Goal: Task Accomplishment & Management: Complete application form

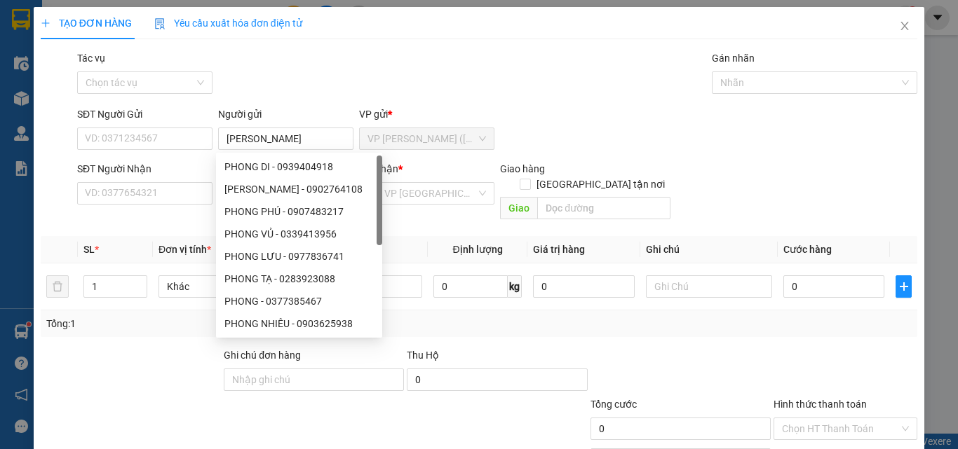
type input "[PERSON_NAME]"
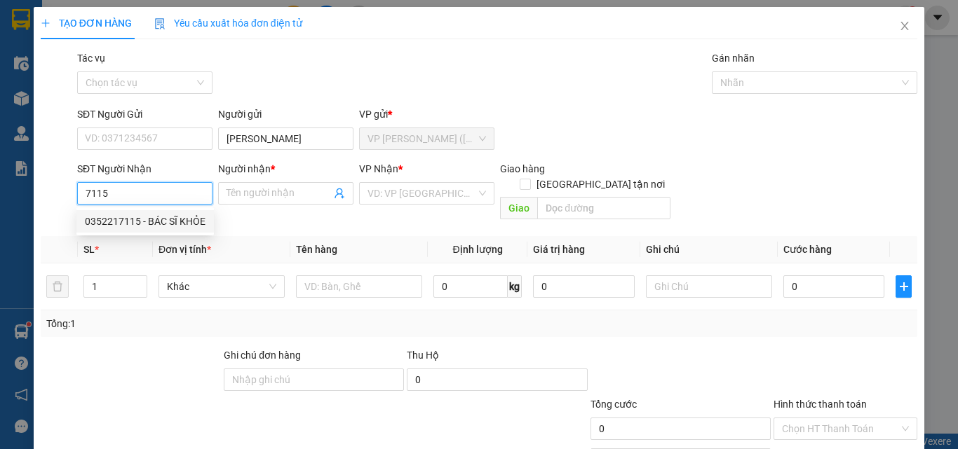
click at [161, 217] on div "0352217115 - BÁC SĨ KHỎE" at bounding box center [145, 221] width 121 height 15
type input "0352217115"
type input "BÁC SĨ KHỎE"
type input "35.000"
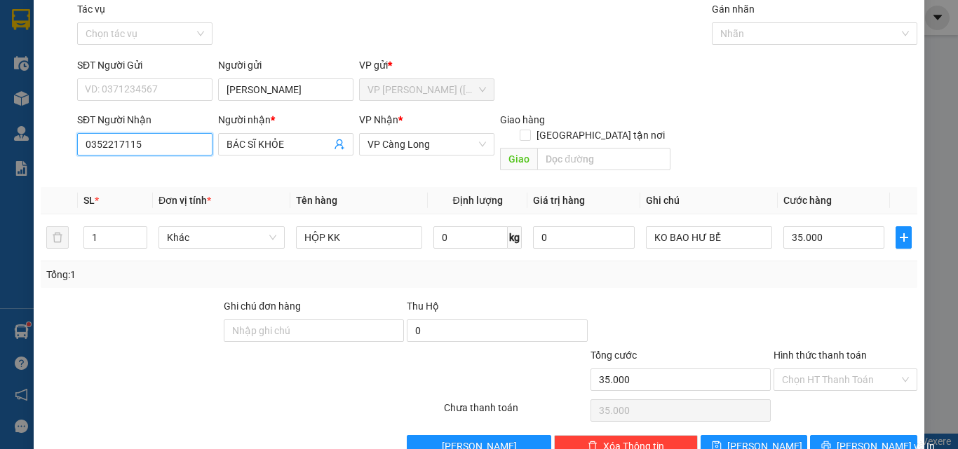
scroll to position [69, 0]
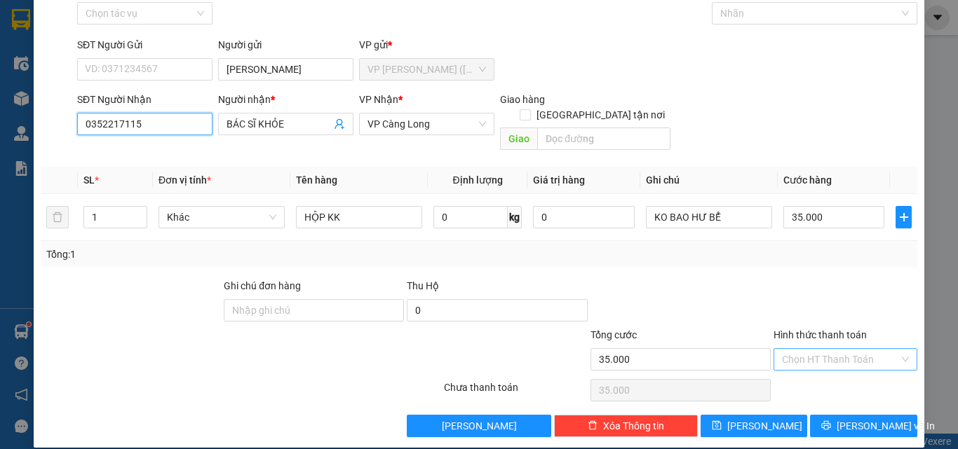
type input "0352217115"
click at [823, 349] on input "Hình thức thanh toán" at bounding box center [840, 359] width 117 height 21
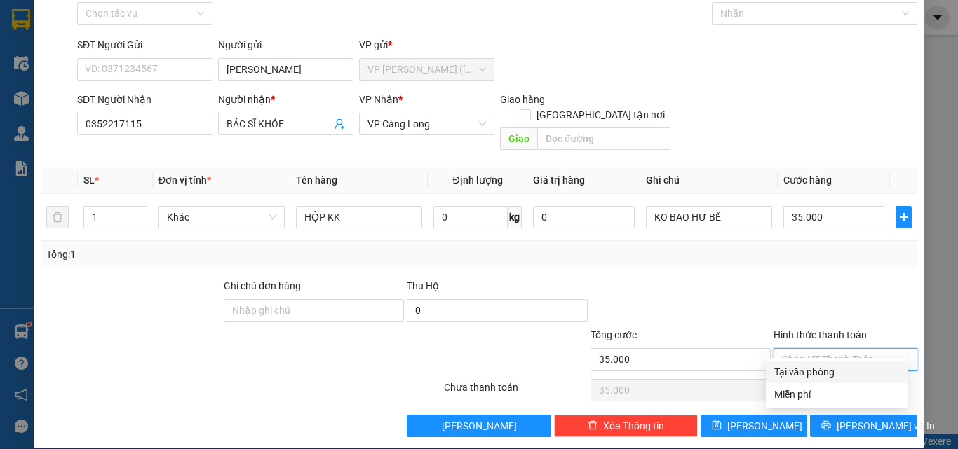
click at [822, 362] on div "Tại văn phòng" at bounding box center [837, 372] width 142 height 22
type input "0"
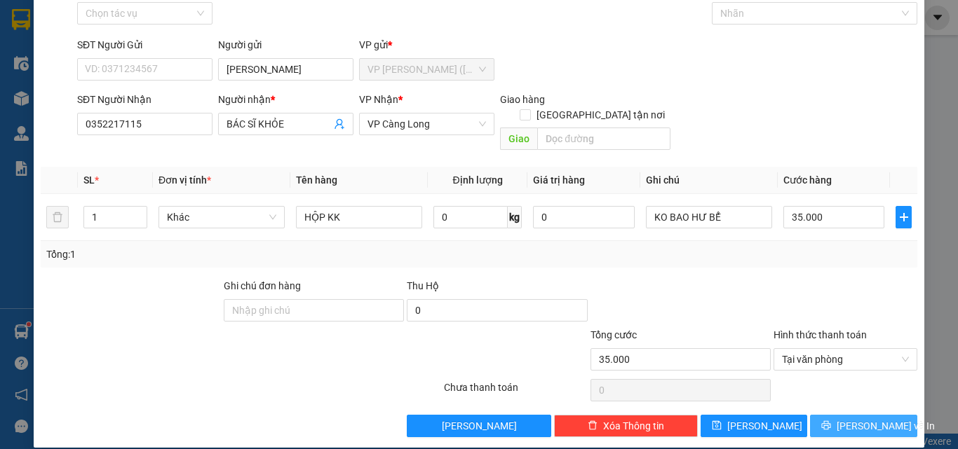
drag, startPoint x: 838, startPoint y: 416, endPoint x: 838, endPoint y: 405, distance: 11.9
click at [838, 415] on button "[PERSON_NAME] và In" at bounding box center [863, 426] width 107 height 22
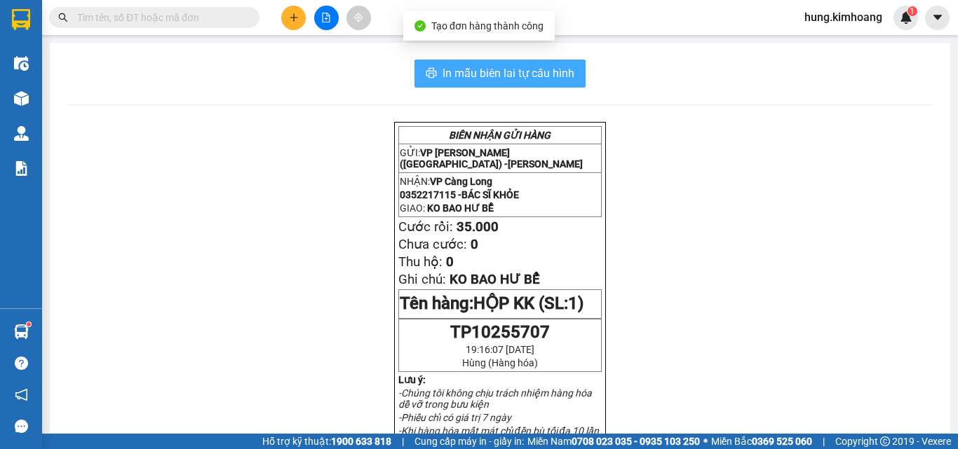
click at [536, 74] on span "In mẫu biên lai tự cấu hình" at bounding box center [508, 74] width 132 height 18
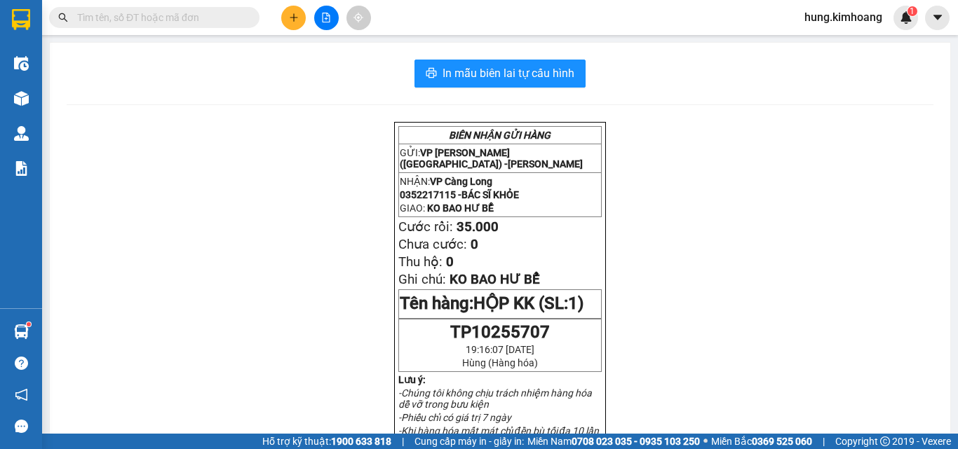
click at [285, 4] on div "Kết quả tìm kiếm ( 0 ) Bộ lọc No Data hung.kimhoang 1" at bounding box center [479, 17] width 958 height 35
click at [287, 8] on button at bounding box center [293, 18] width 25 height 25
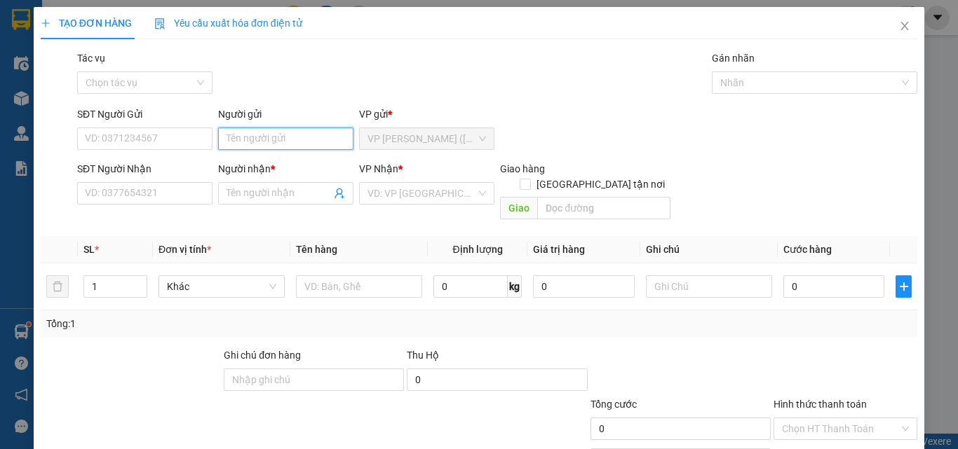
click at [261, 131] on input "Người gửi" at bounding box center [285, 139] width 135 height 22
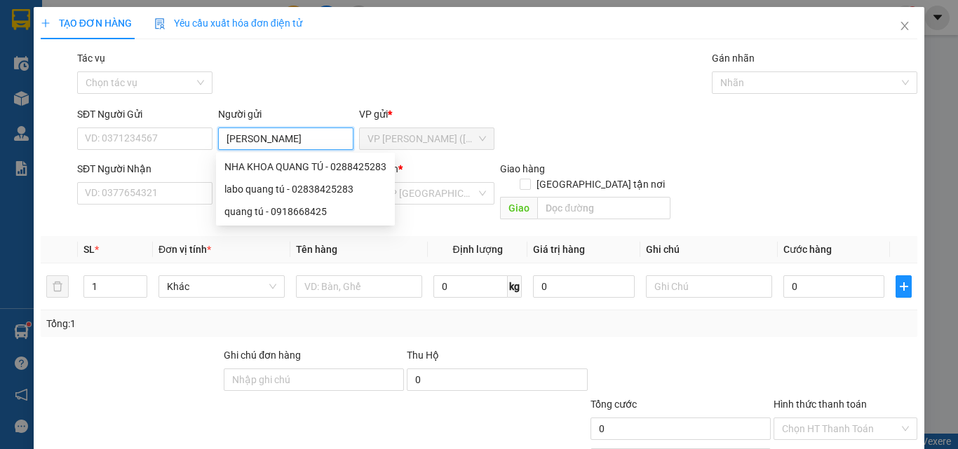
type input "[PERSON_NAME]"
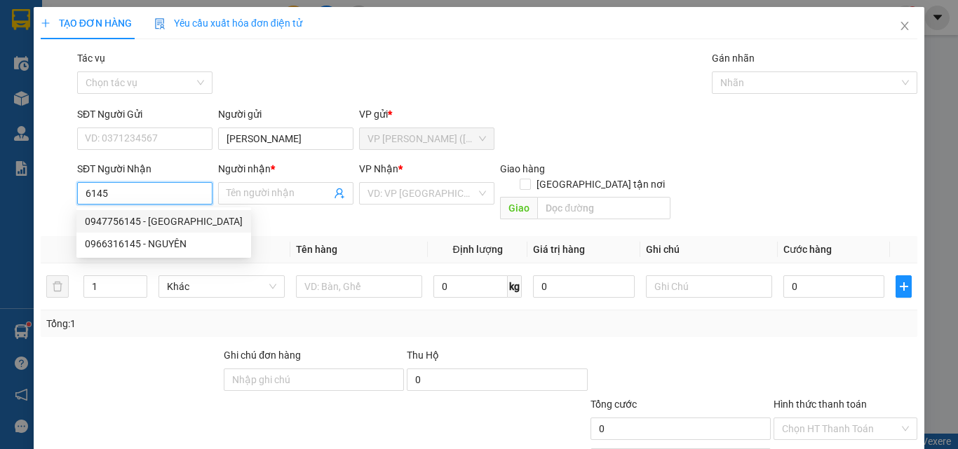
click at [192, 221] on div "0947756145 - [GEOGRAPHIC_DATA]" at bounding box center [164, 221] width 158 height 15
type input "0947756145"
type input "[PERSON_NAME]"
type input "20.000"
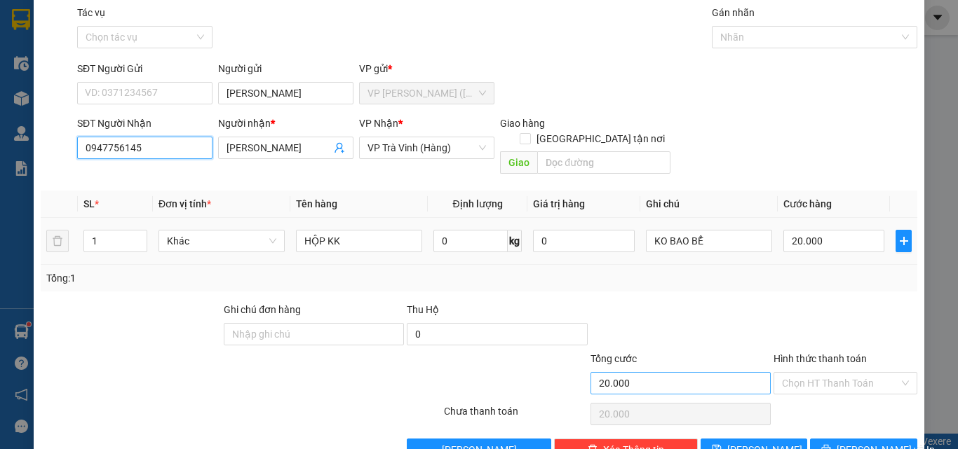
scroll to position [69, 0]
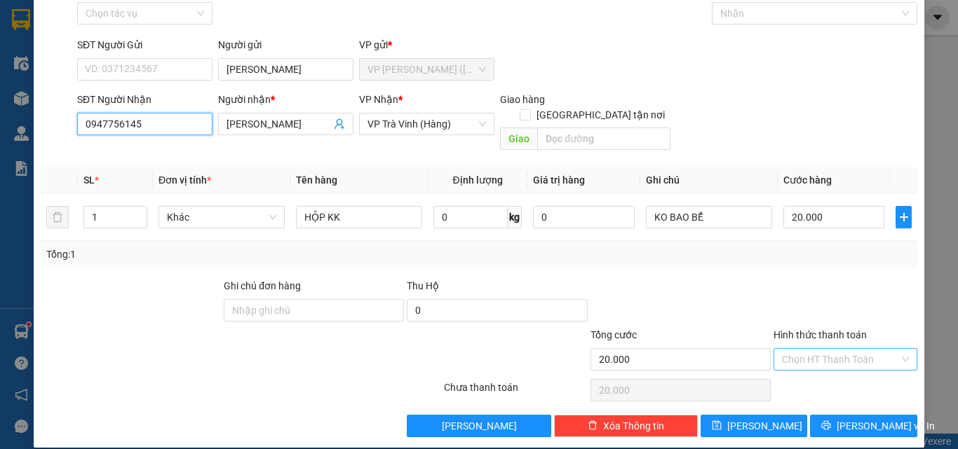
type input "0947756145"
drag, startPoint x: 782, startPoint y: 348, endPoint x: 793, endPoint y: 358, distance: 13.9
click at [782, 349] on input "Hình thức thanh toán" at bounding box center [840, 359] width 117 height 21
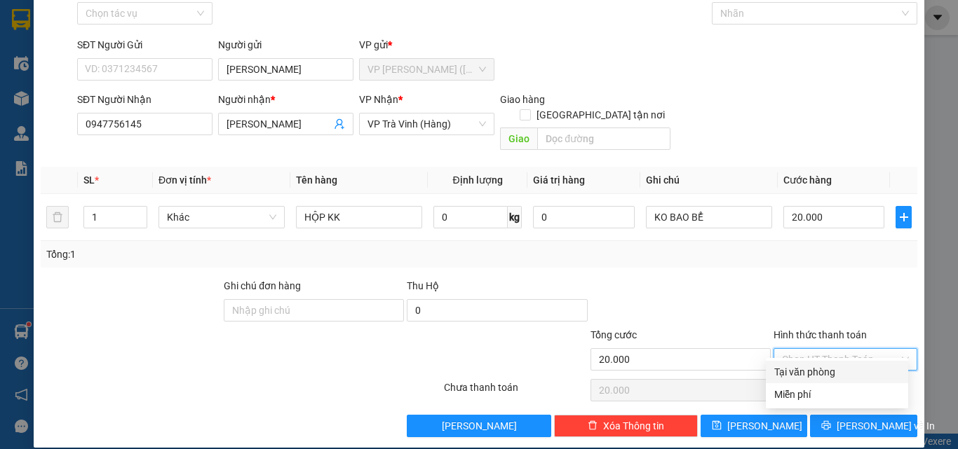
click at [794, 358] on div "Transit Pickup Surcharge Ids Transit Deliver Surcharge Ids Transit Deliver Surc…" at bounding box center [479, 209] width 876 height 456
click at [802, 349] on input "Hình thức thanh toán" at bounding box center [840, 359] width 117 height 21
click at [831, 365] on div "Tại văn phòng" at bounding box center [836, 372] width 125 height 15
type input "0"
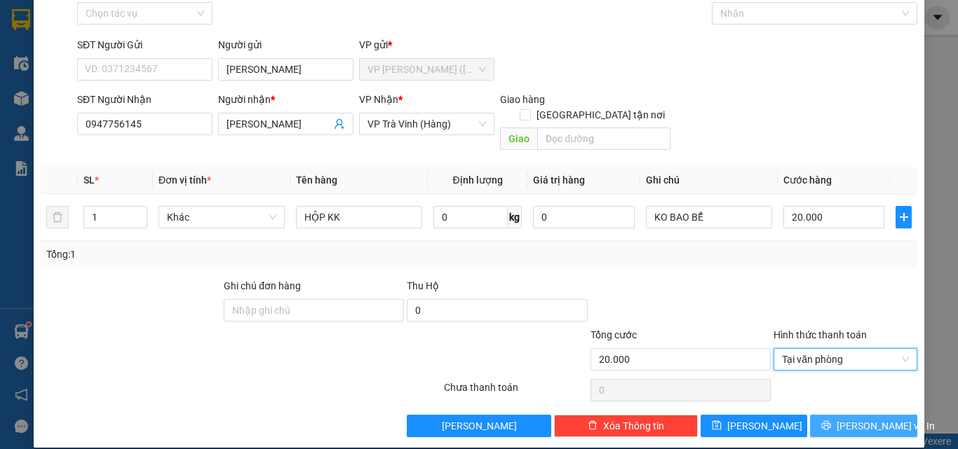
click at [849, 419] on span "[PERSON_NAME] và In" at bounding box center [885, 426] width 98 height 15
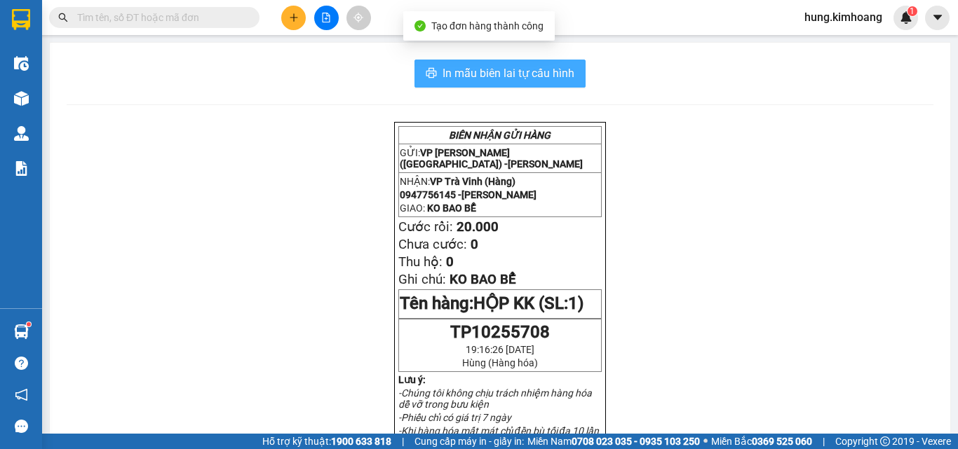
click at [513, 79] on span "In mẫu biên lai tự cấu hình" at bounding box center [508, 74] width 132 height 18
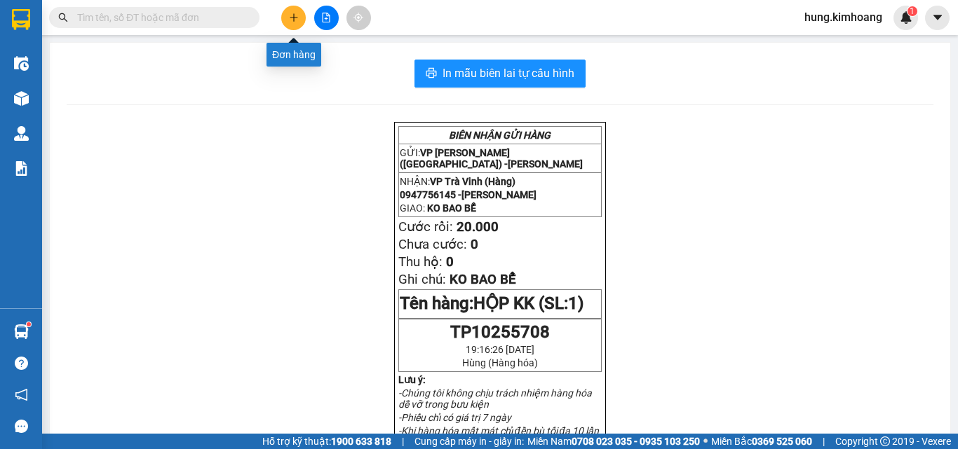
click at [282, 23] on button at bounding box center [293, 18] width 25 height 25
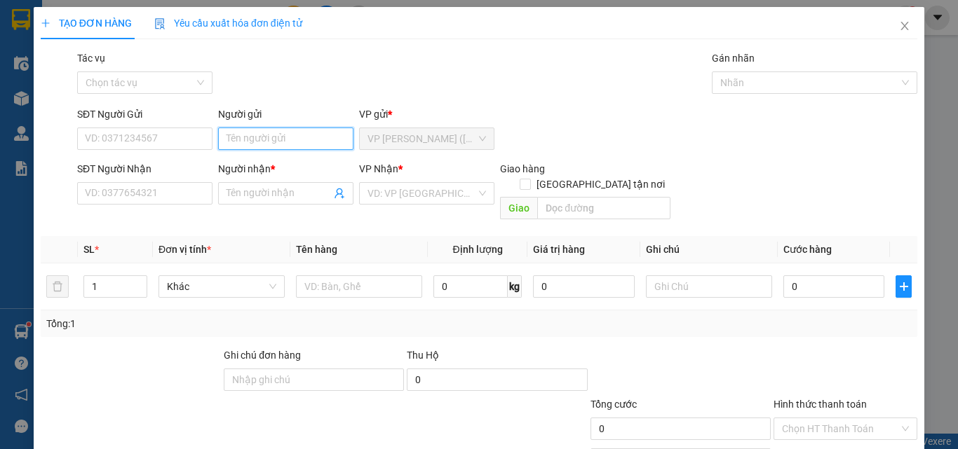
click at [273, 145] on input "Người gửi" at bounding box center [285, 139] width 135 height 22
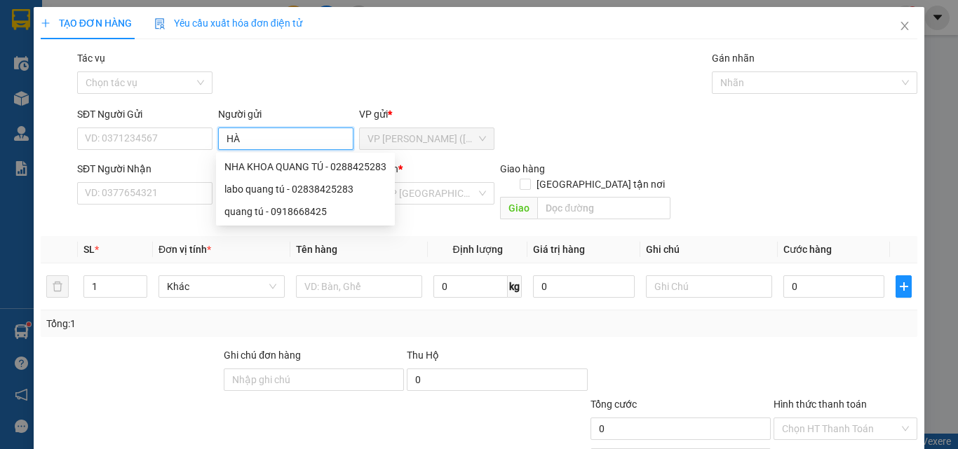
type input "HÀ"
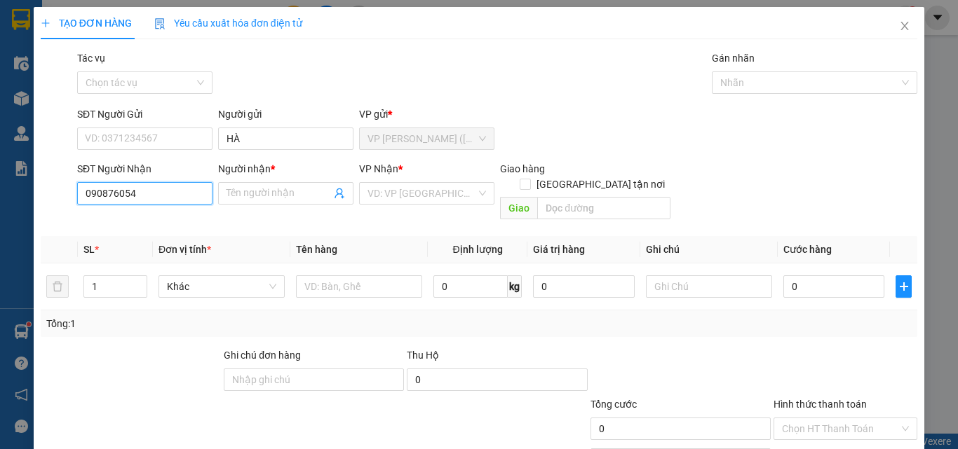
type input "0908760541"
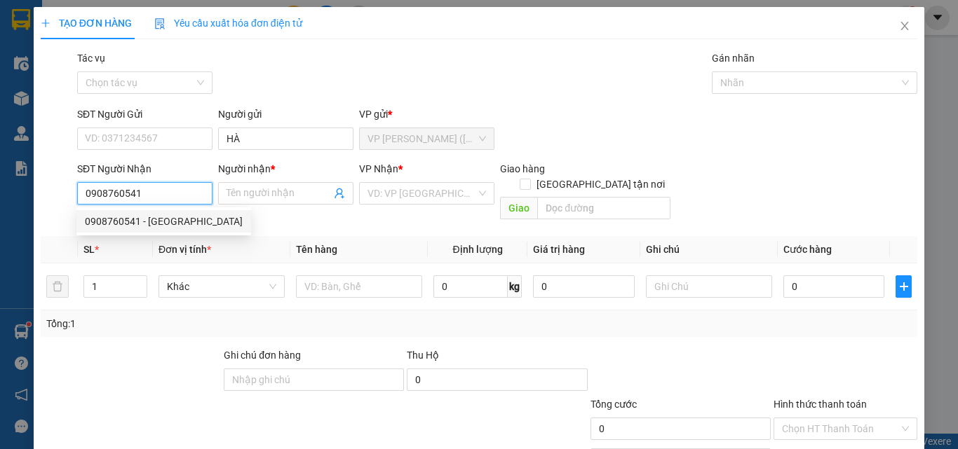
click at [153, 222] on div "0908760541 - [GEOGRAPHIC_DATA]" at bounding box center [164, 221] width 158 height 15
type input "THU HÀ"
type input "35.000"
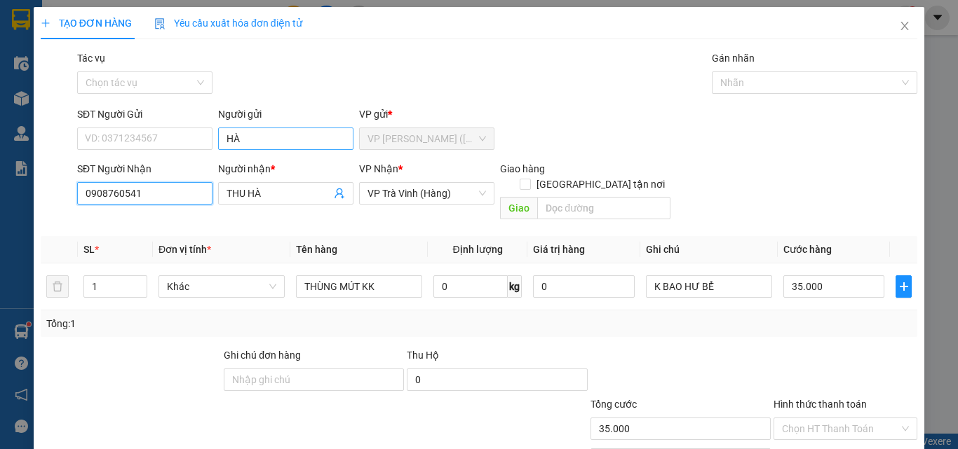
type input "0908760541"
click at [286, 143] on input "HÀ" at bounding box center [285, 139] width 135 height 22
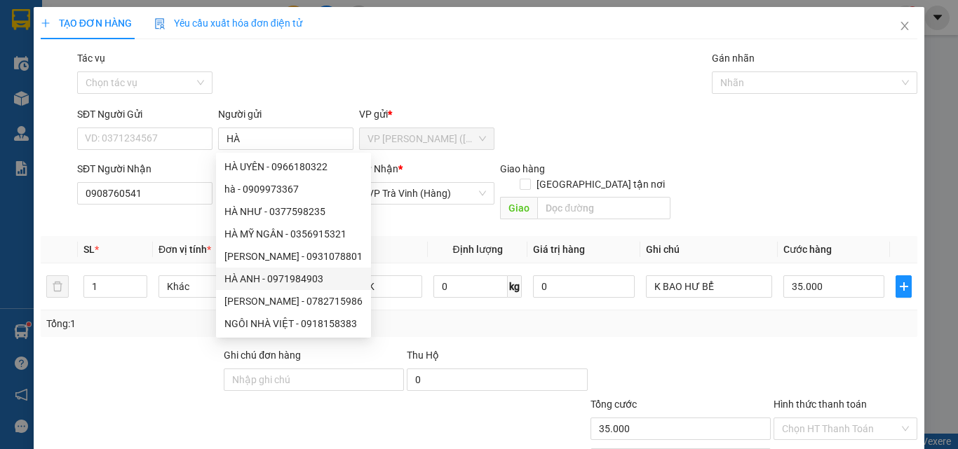
click at [127, 351] on div at bounding box center [130, 372] width 183 height 49
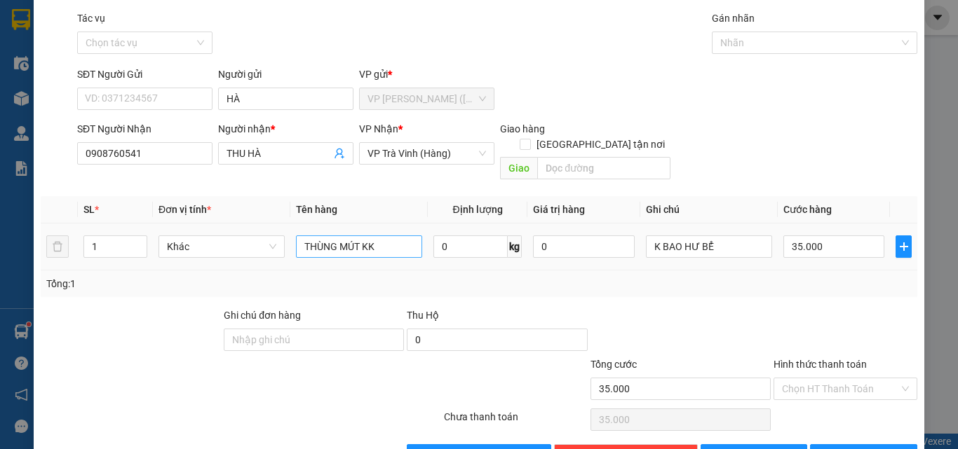
scroll to position [69, 0]
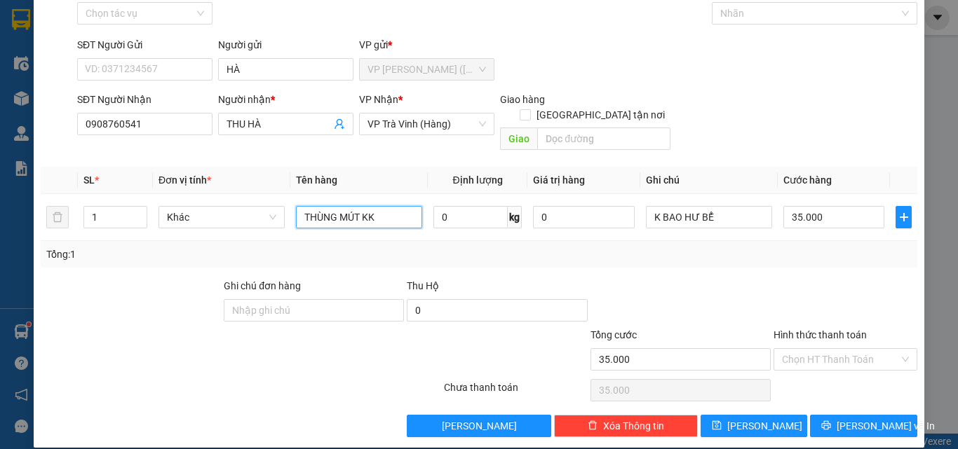
drag, startPoint x: 407, startPoint y: 196, endPoint x: 244, endPoint y: 270, distance: 178.8
click at [238, 270] on div "Transit Pickup Surcharge Ids Transit Deliver Surcharge Ids Transit Deliver Surc…" at bounding box center [479, 209] width 876 height 456
type input "1 THÙNG KK"
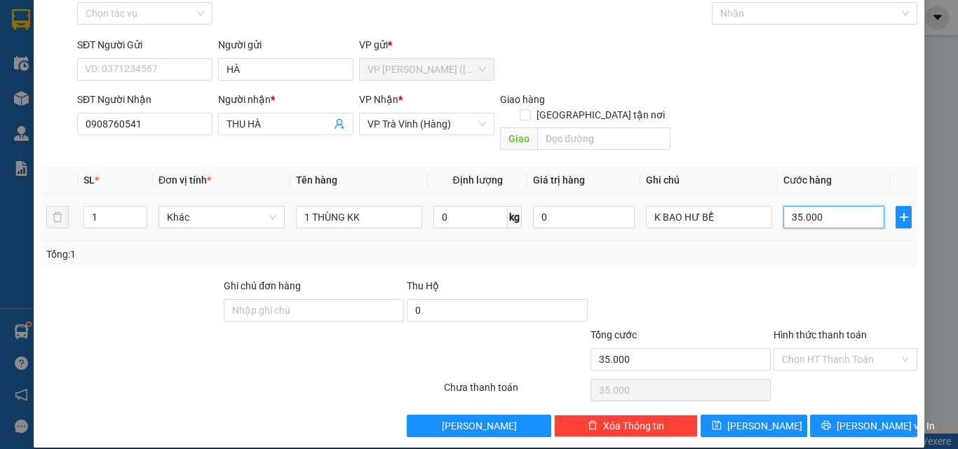
click at [850, 206] on input "35.000" at bounding box center [833, 217] width 101 height 22
type input "3"
type input "30"
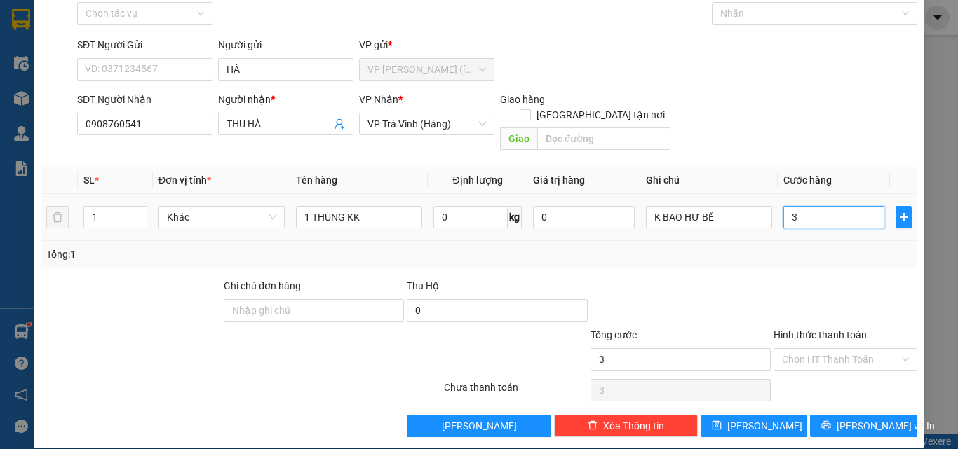
type input "30"
type input "30.000"
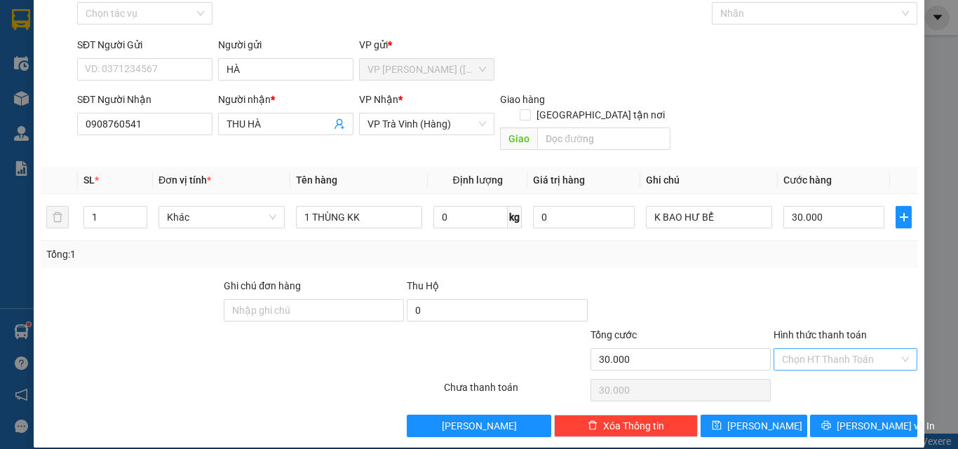
click at [800, 349] on input "Hình thức thanh toán" at bounding box center [840, 359] width 117 height 21
click at [806, 366] on div "Tại văn phòng" at bounding box center [836, 372] width 125 height 15
type input "0"
click at [843, 419] on span "[PERSON_NAME] và In" at bounding box center [885, 426] width 98 height 15
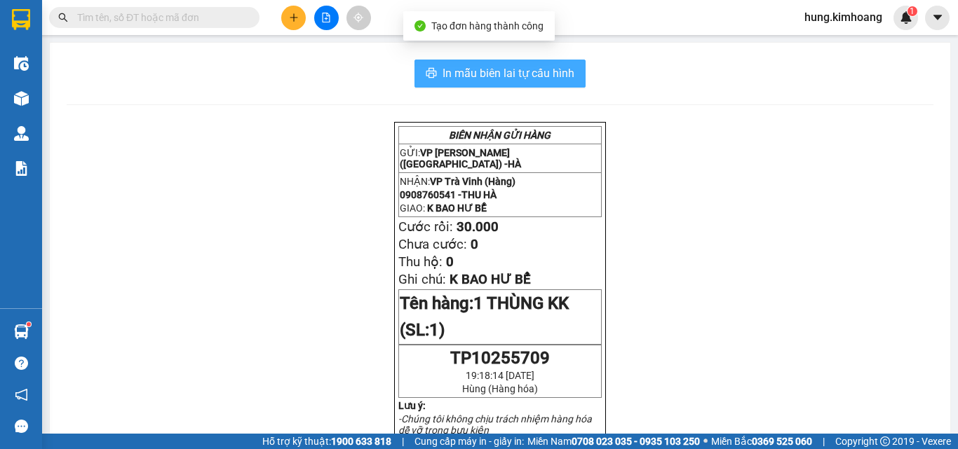
click at [527, 75] on span "In mẫu biên lai tự cấu hình" at bounding box center [508, 74] width 132 height 18
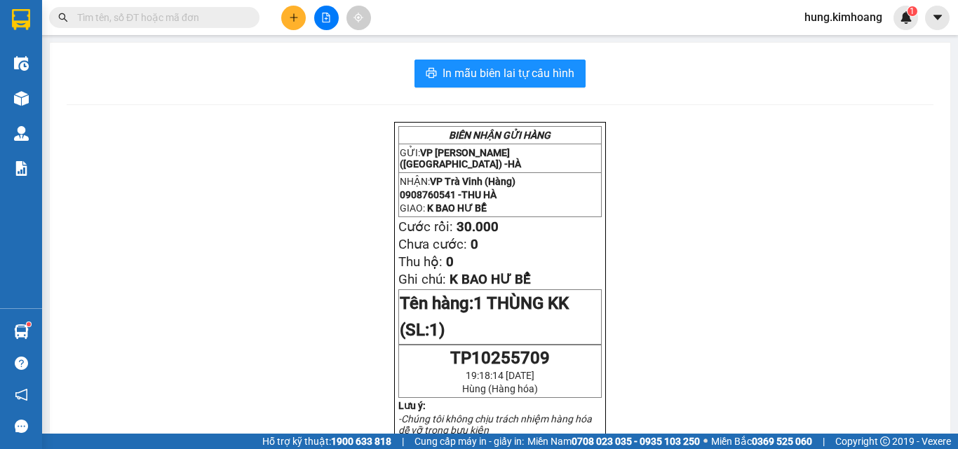
click at [288, 18] on button at bounding box center [293, 18] width 25 height 25
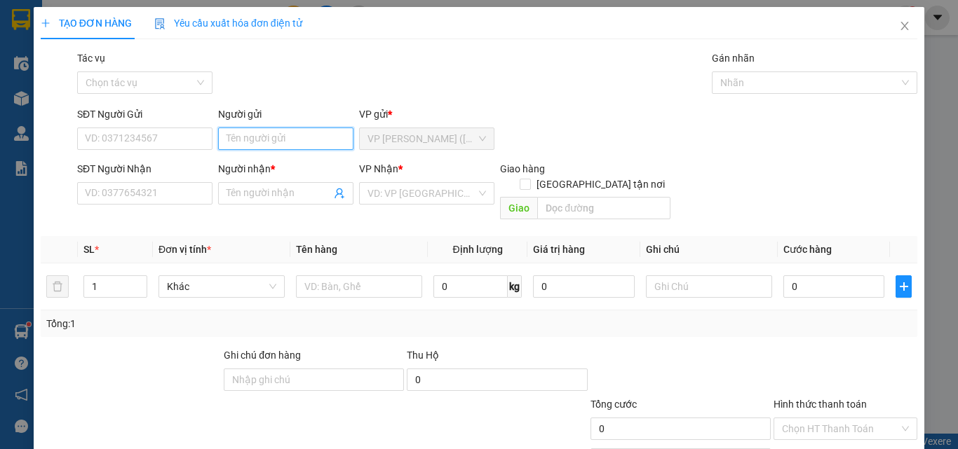
drag, startPoint x: 264, startPoint y: 140, endPoint x: 256, endPoint y: 149, distance: 11.9
click at [263, 148] on input "Người gửi" at bounding box center [285, 139] width 135 height 22
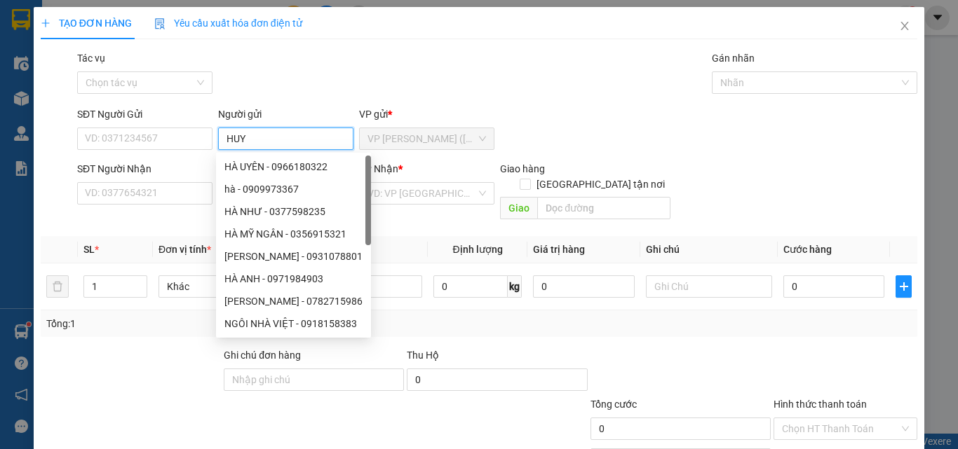
type input "HUY"
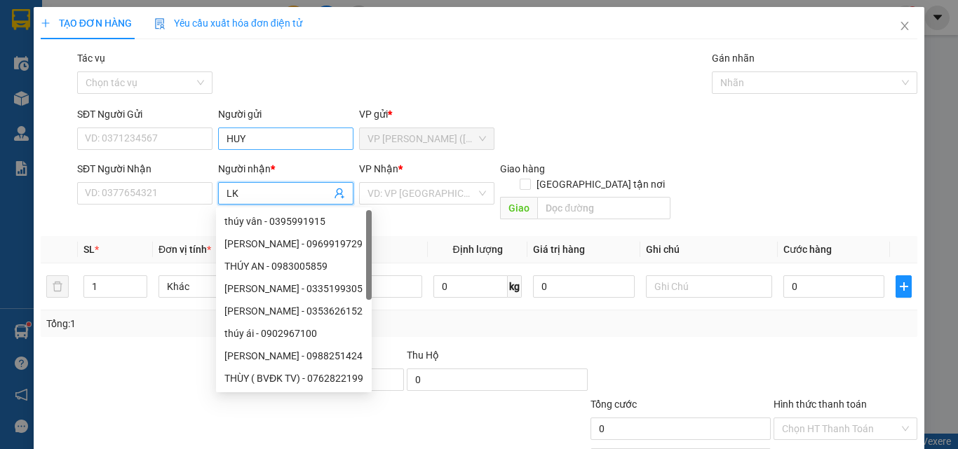
type input "L"
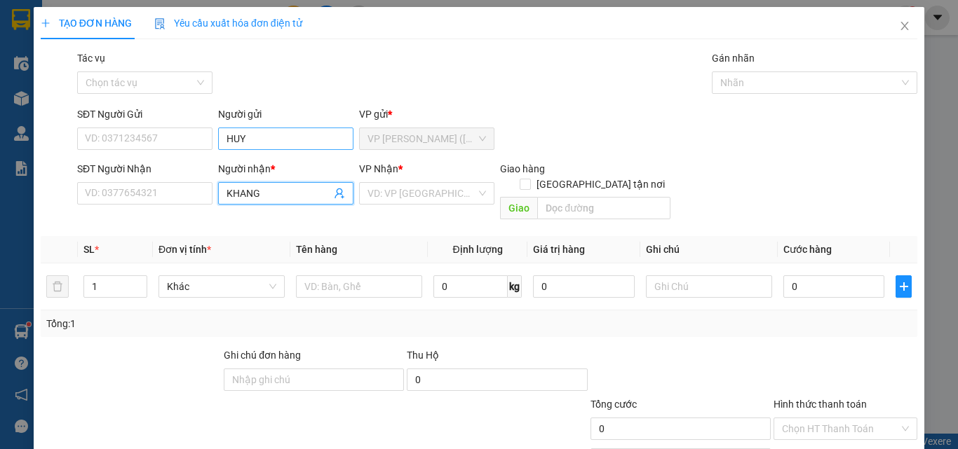
type input "KHANG"
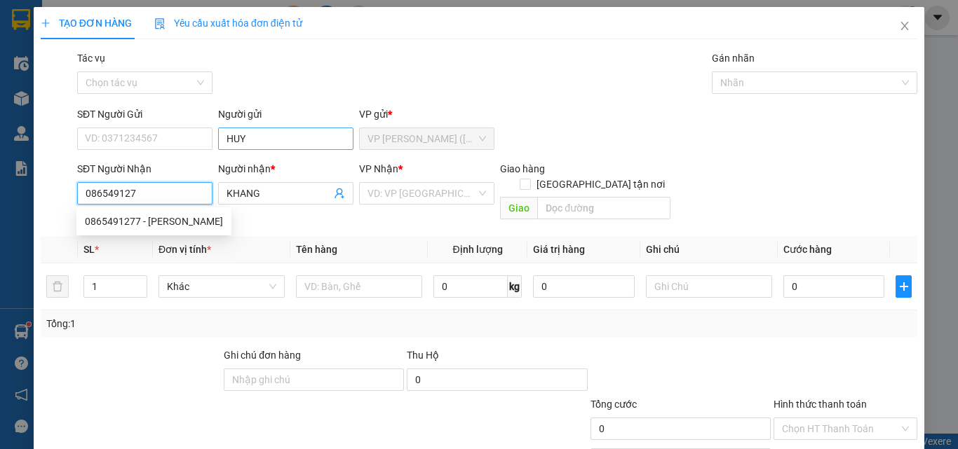
type input "0865491277"
drag, startPoint x: 191, startPoint y: 218, endPoint x: 182, endPoint y: 215, distance: 10.2
click at [190, 218] on div "0865491277 - [PERSON_NAME]" at bounding box center [154, 221] width 138 height 15
type input "PHÚC KHANG"
type input "35.000"
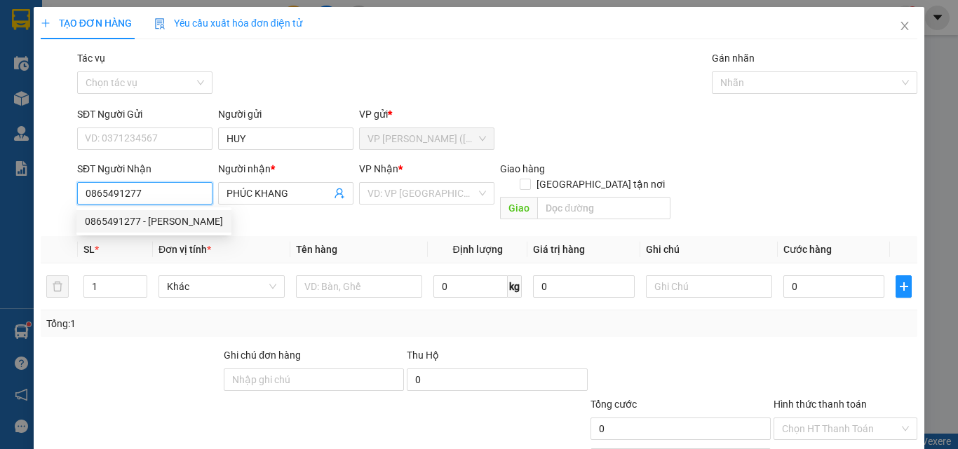
type input "35.000"
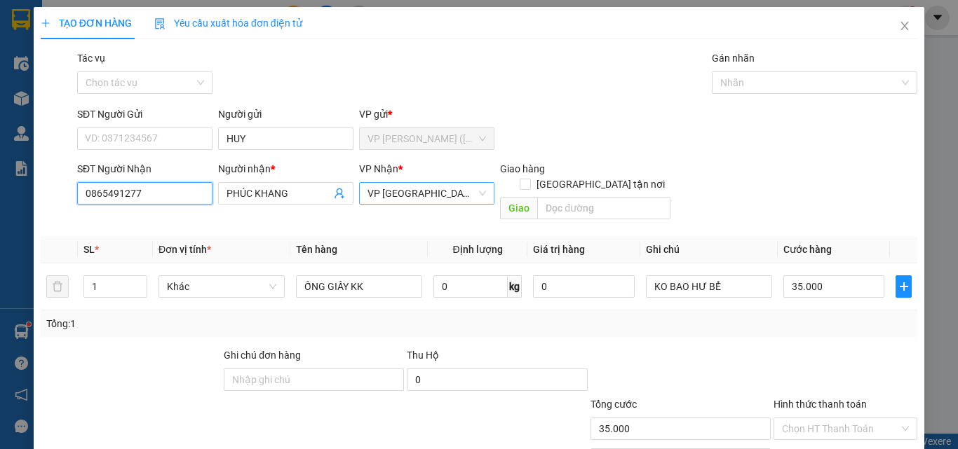
click at [430, 194] on span "VP [GEOGRAPHIC_DATA]" at bounding box center [426, 193] width 118 height 21
type input "0865491277"
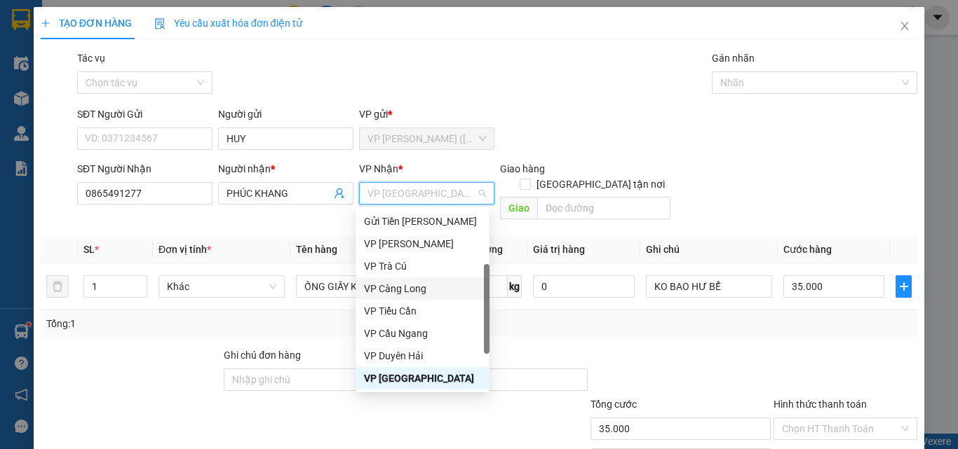
click at [413, 290] on div "VP Càng Long" at bounding box center [422, 288] width 117 height 15
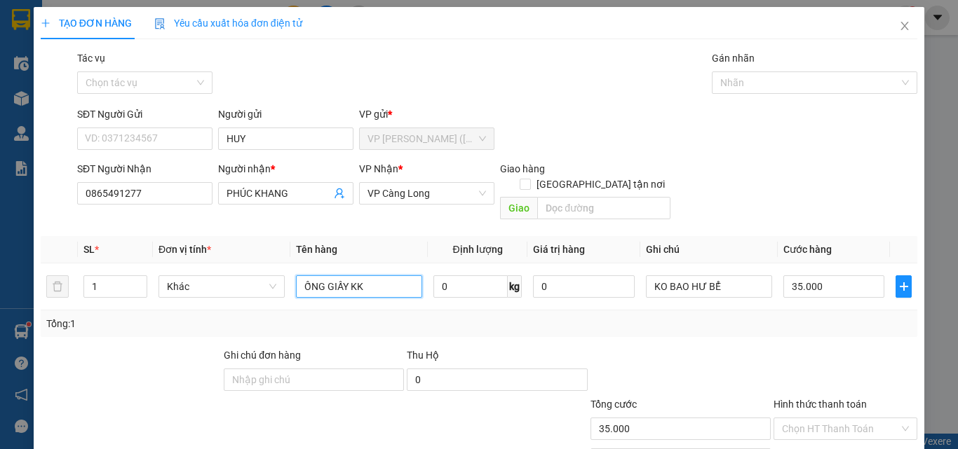
drag, startPoint x: 395, startPoint y: 271, endPoint x: 158, endPoint y: 320, distance: 242.7
click at [158, 320] on div "SL * Đơn vị tính * Tên hàng Định lượng Giá trị hàng Ghi chú Cước hàng 1 Khác ỐN…" at bounding box center [479, 286] width 876 height 101
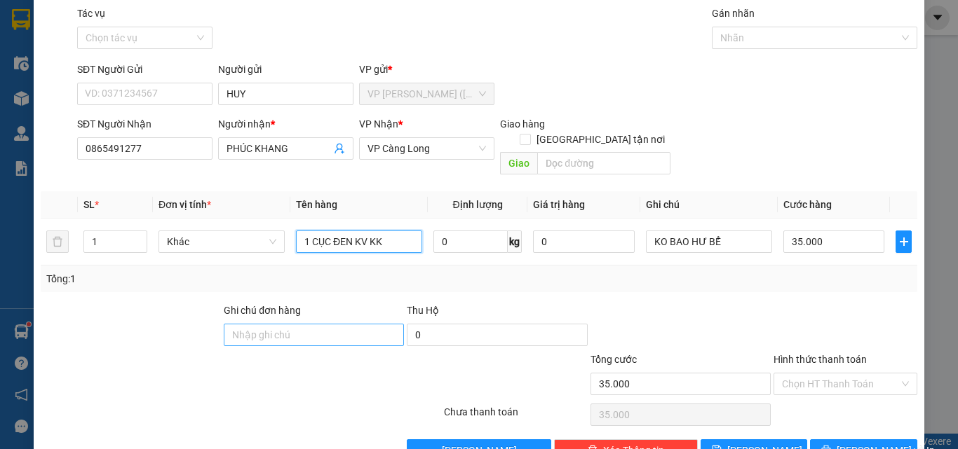
scroll to position [69, 0]
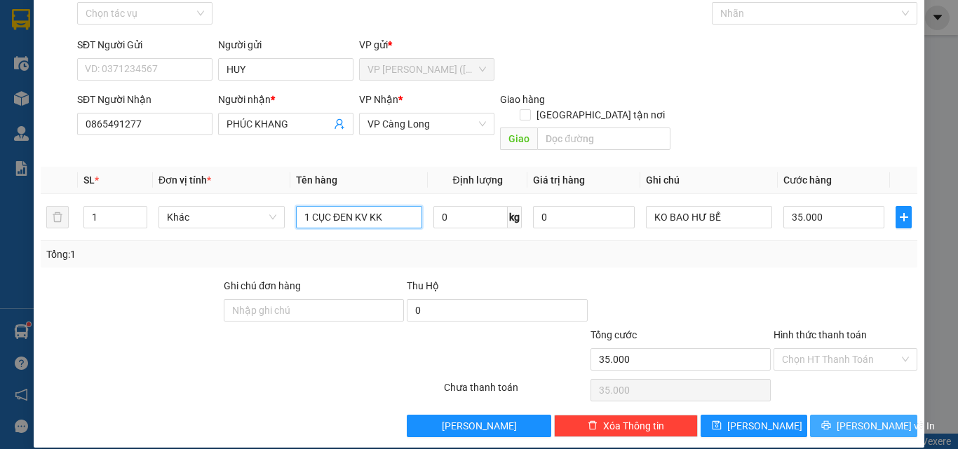
type input "1 CỤC ĐEN KV KK"
drag, startPoint x: 861, startPoint y: 412, endPoint x: 851, endPoint y: 410, distance: 9.9
click at [860, 419] on span "[PERSON_NAME] và In" at bounding box center [885, 426] width 98 height 15
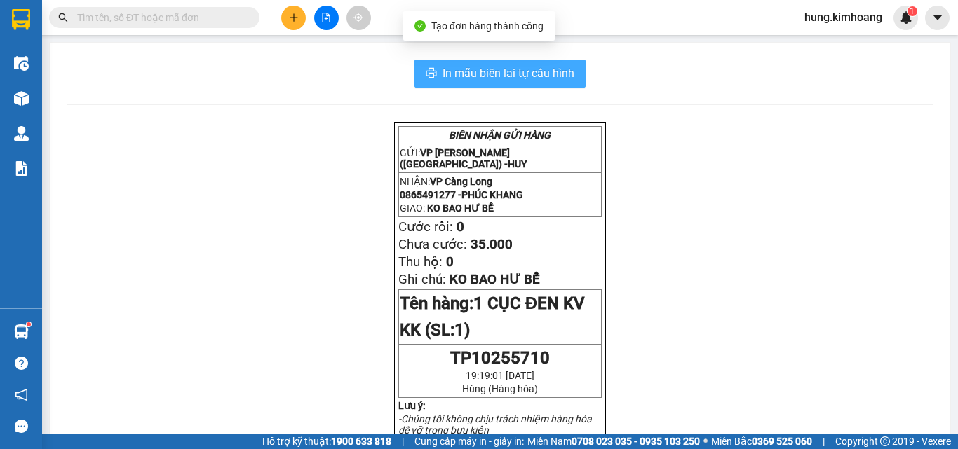
click at [563, 72] on span "In mẫu biên lai tự cấu hình" at bounding box center [508, 74] width 132 height 18
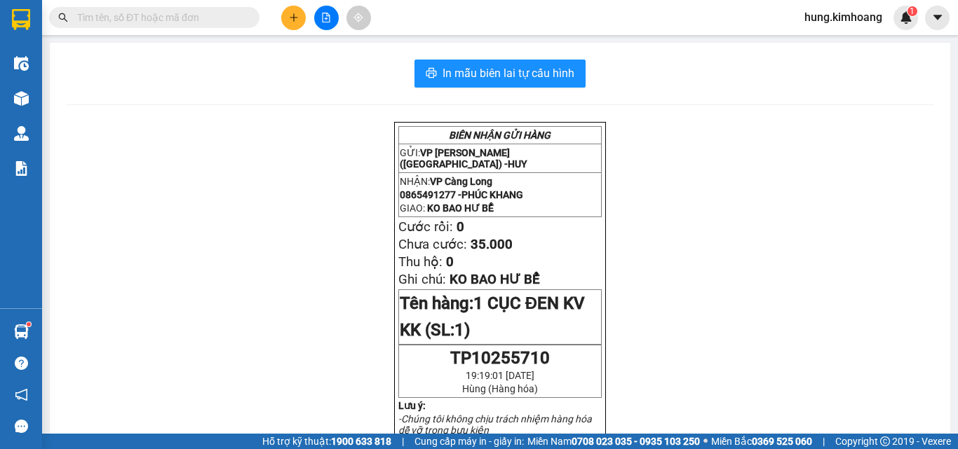
click at [289, 18] on icon "plus" at bounding box center [294, 18] width 10 height 10
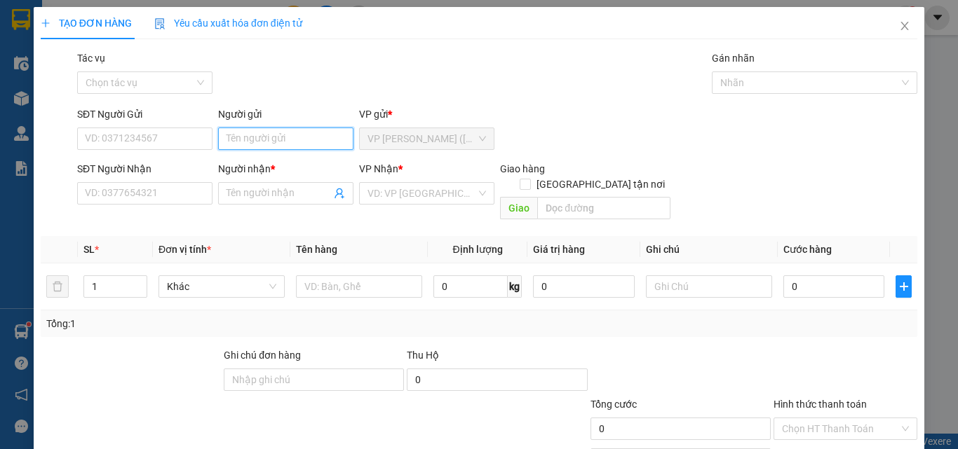
click at [256, 132] on input "Người gửi" at bounding box center [285, 139] width 135 height 22
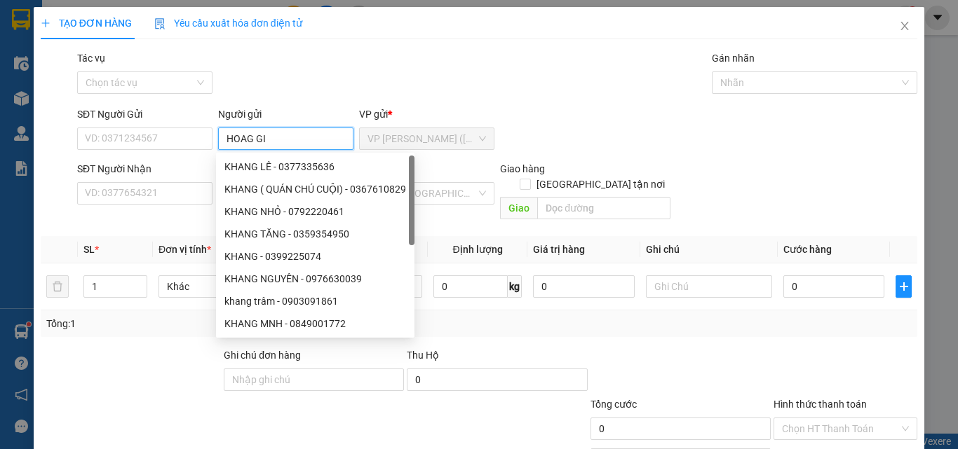
type input "HOAG GIA"
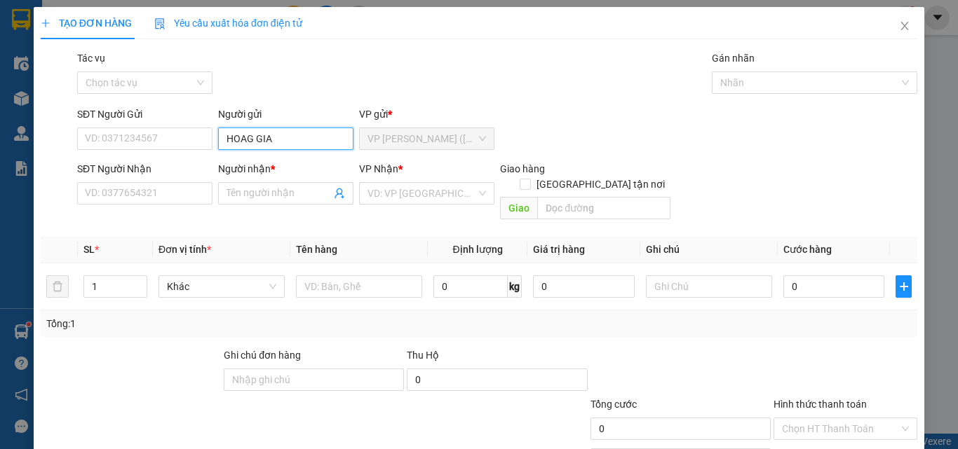
drag, startPoint x: 292, startPoint y: 133, endPoint x: 202, endPoint y: 170, distance: 96.9
click at [202, 170] on form "SĐT Người Gửi VD: 0371234567 Người gửi HOAG GIA HOAG GIA VP gửi * VP [PERSON_NA…" at bounding box center [479, 166] width 876 height 119
type input "HÒA GIA"
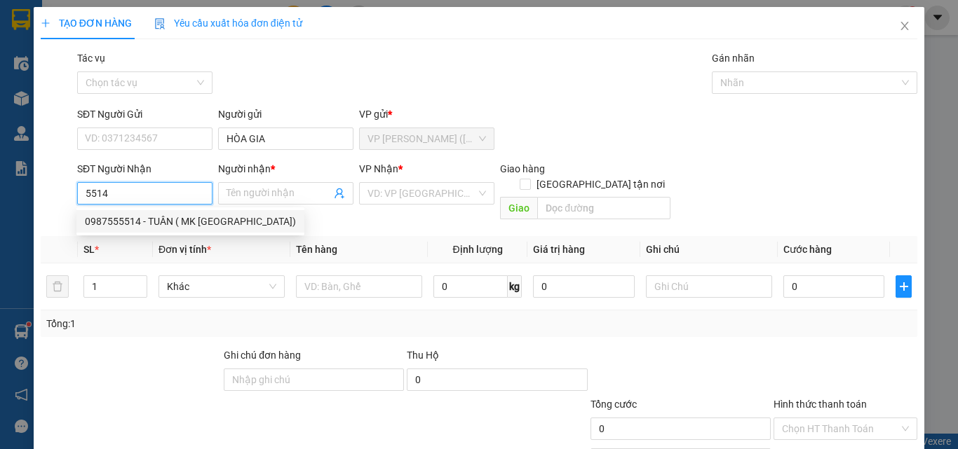
click at [145, 222] on div "0987555514 - TUÂN ( MK [GEOGRAPHIC_DATA])" at bounding box center [190, 221] width 211 height 15
type input "0987555514"
type input "TUÂN ( MK [GEOGRAPHIC_DATA])"
type input "20.000"
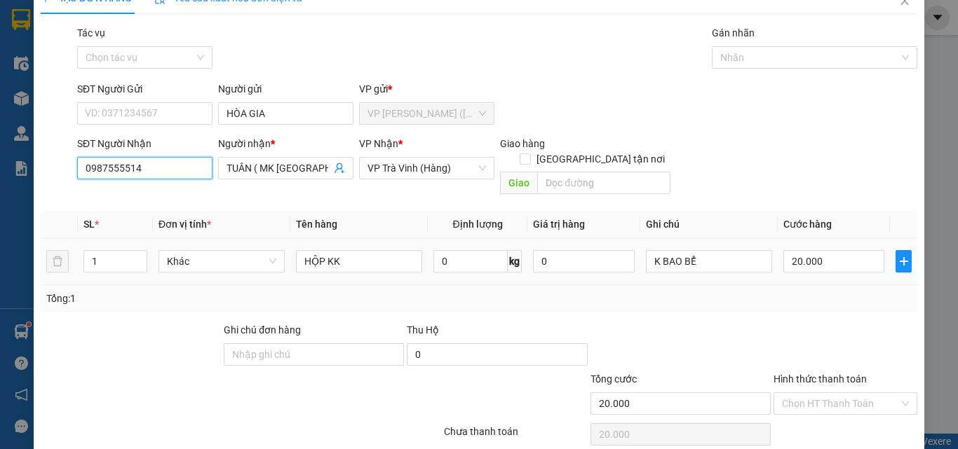
scroll to position [69, 0]
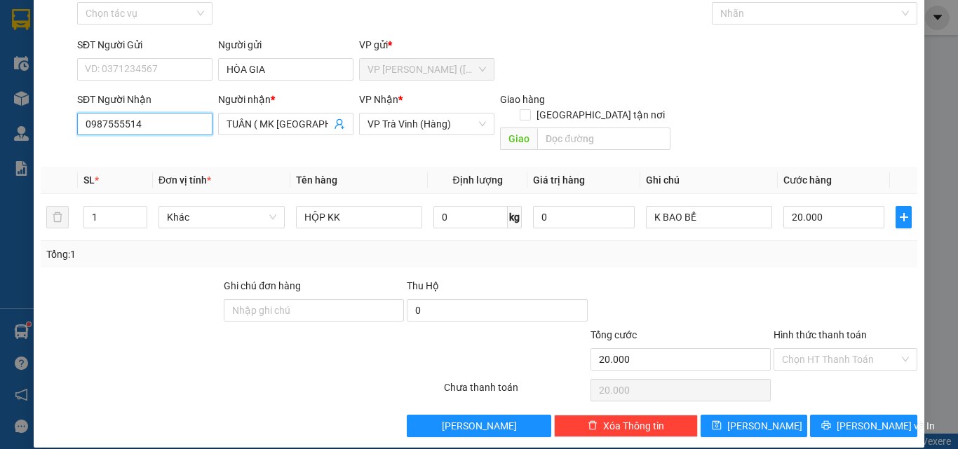
type input "0987555514"
click at [907, 415] on div "[PERSON_NAME] và In" at bounding box center [863, 426] width 110 height 22
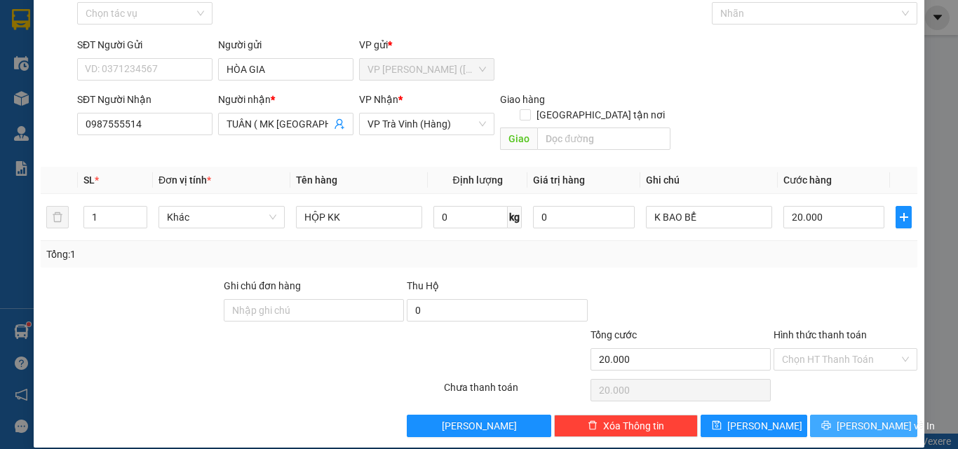
click at [821, 415] on button "[PERSON_NAME] và In" at bounding box center [863, 426] width 107 height 22
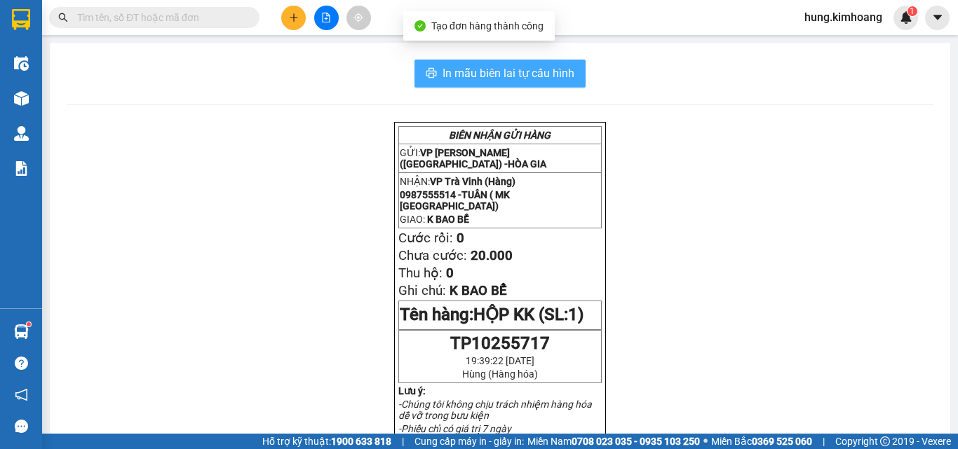
click at [464, 77] on span "In mẫu biên lai tự cấu hình" at bounding box center [508, 74] width 132 height 18
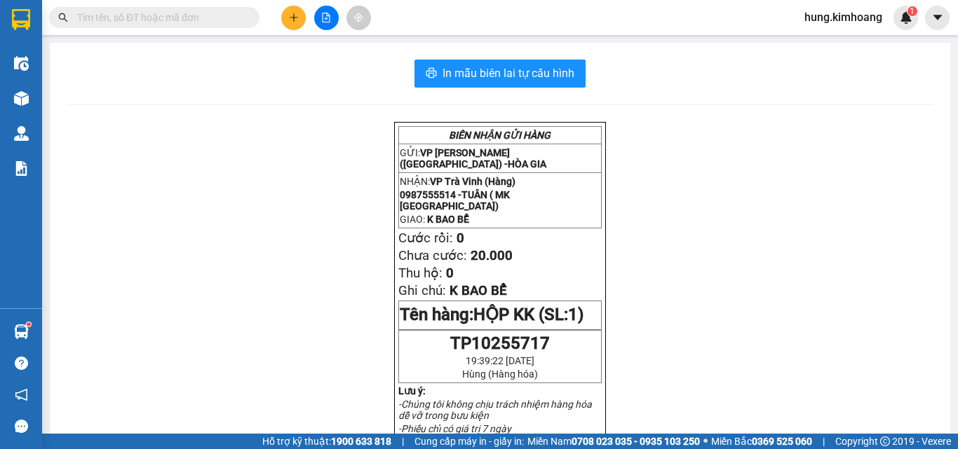
click at [196, 24] on input "text" at bounding box center [159, 17] width 165 height 15
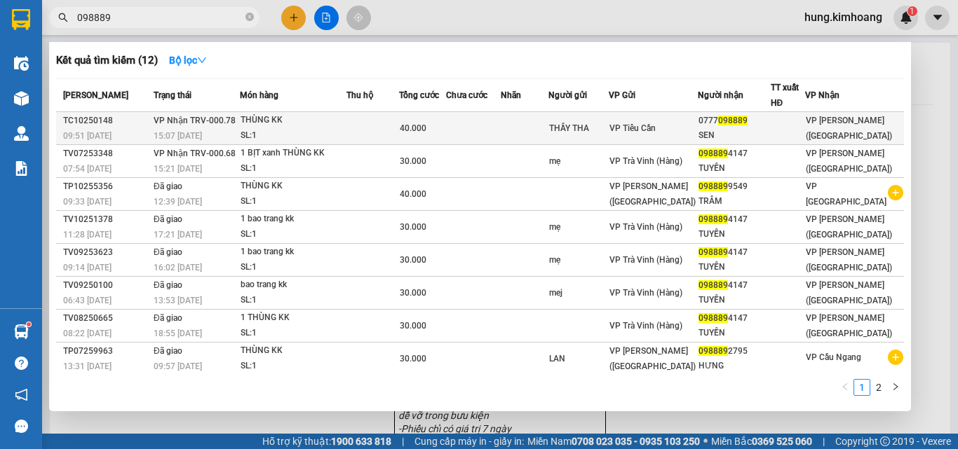
type input "098889"
click at [263, 118] on div "THÙNG KK" at bounding box center [292, 120] width 105 height 15
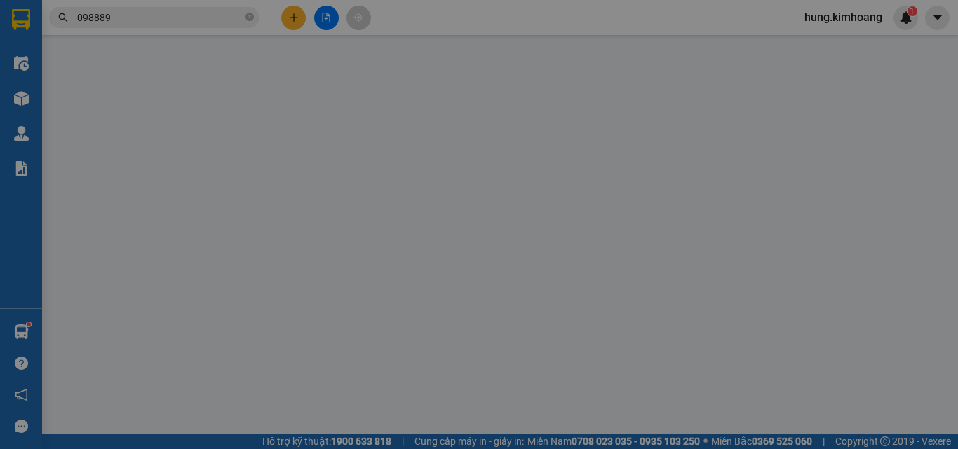
type input "THẦY THA"
type input "0777098889"
type input "SEN"
type input "40.000"
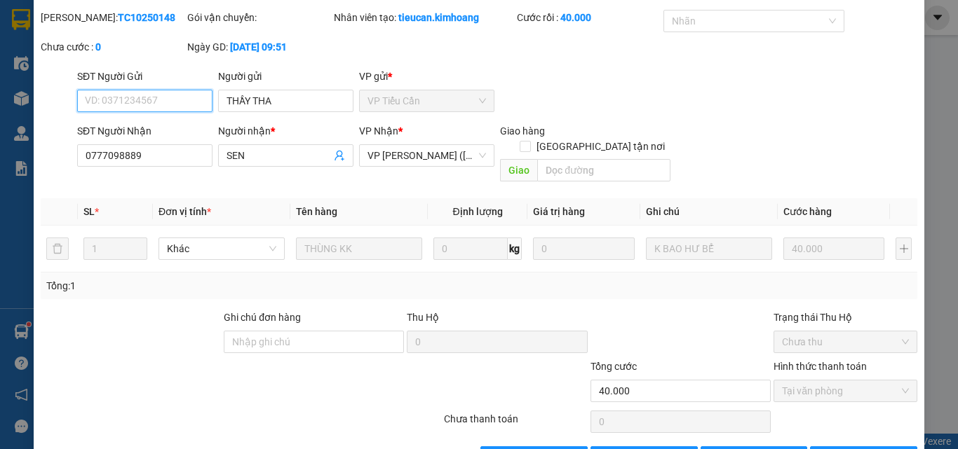
scroll to position [72, 0]
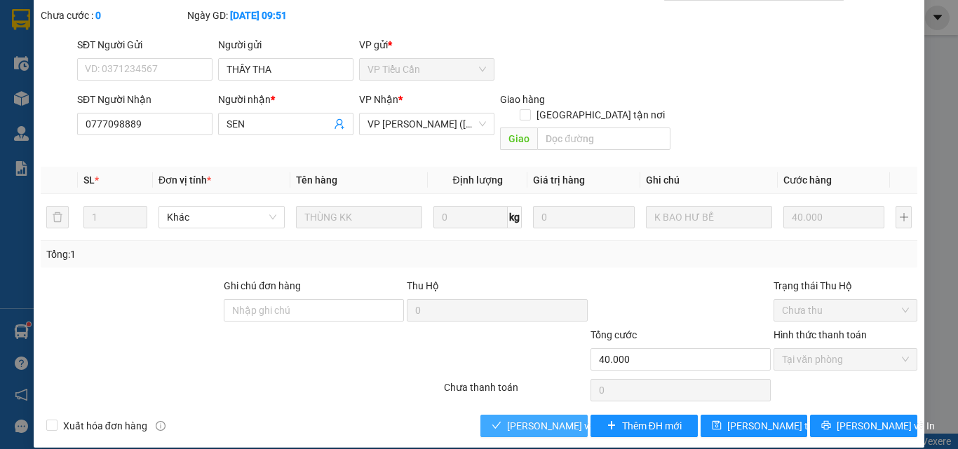
click at [529, 419] on span "[PERSON_NAME] và Giao hàng" at bounding box center [574, 426] width 135 height 15
click at [527, 419] on span "[PERSON_NAME] và Giao hàng" at bounding box center [574, 426] width 135 height 15
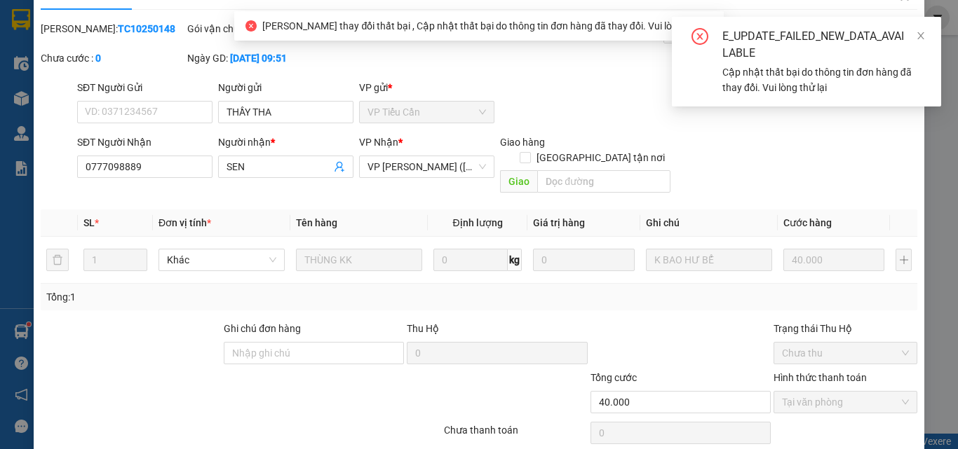
scroll to position [0, 0]
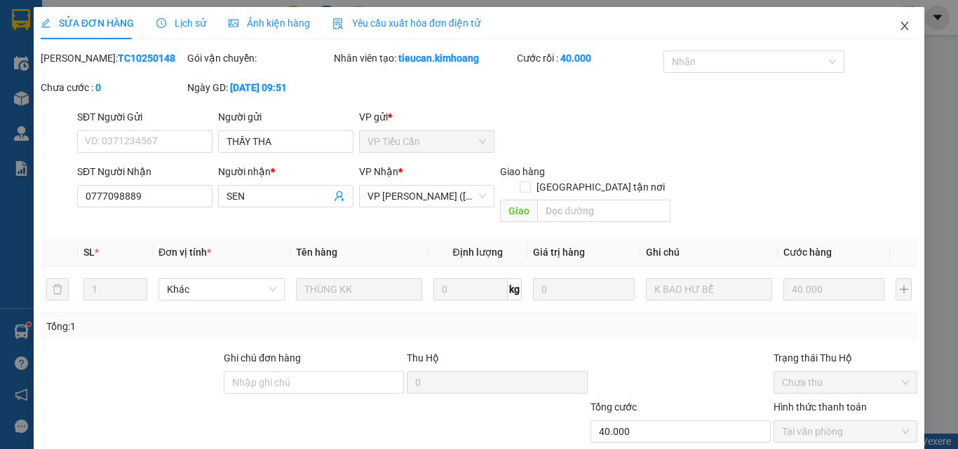
click at [903, 28] on span "Close" at bounding box center [904, 26] width 39 height 39
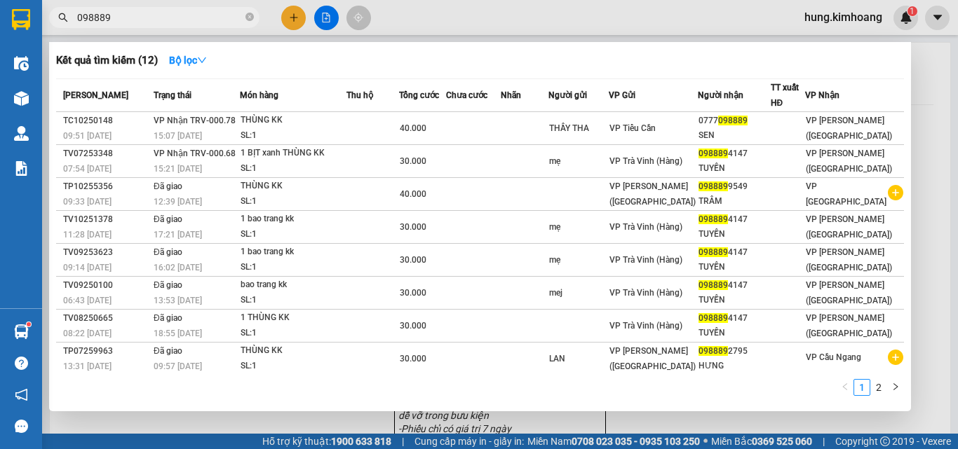
click at [210, 21] on input "098889" at bounding box center [159, 17] width 165 height 15
click at [233, 18] on input "098889" at bounding box center [159, 17] width 165 height 15
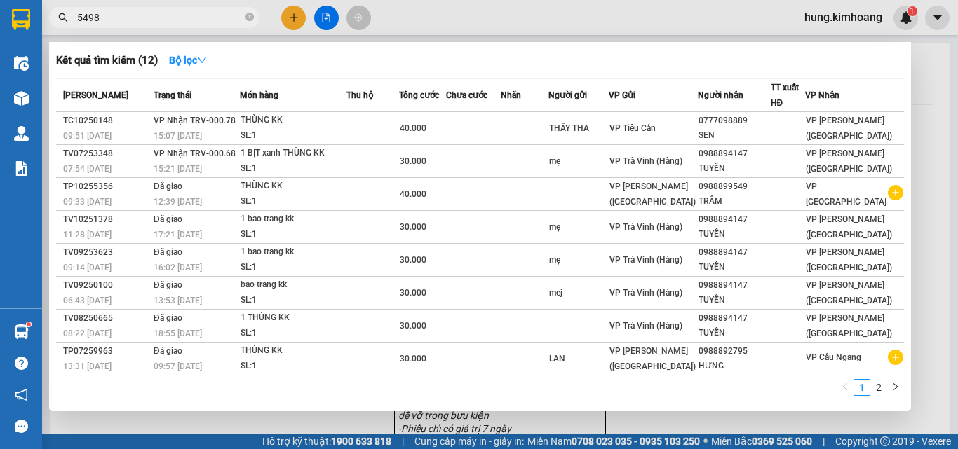
type input "54982"
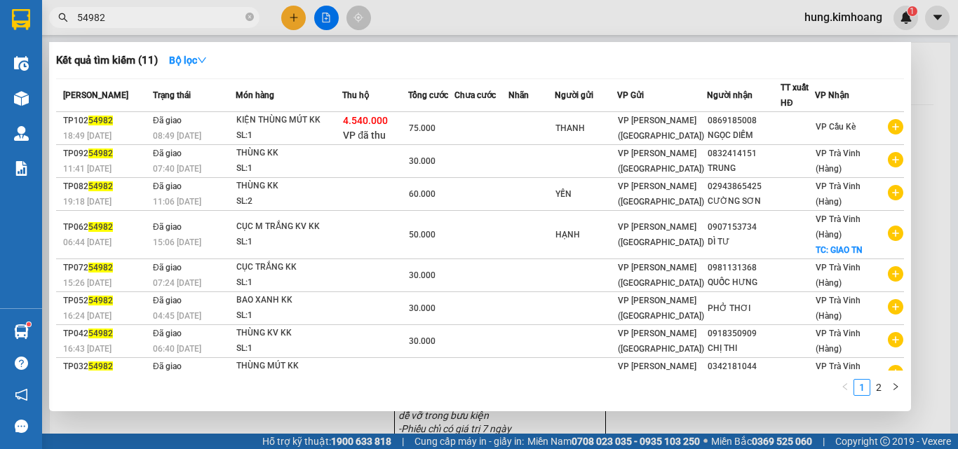
click at [159, 18] on input "54982" at bounding box center [159, 17] width 165 height 15
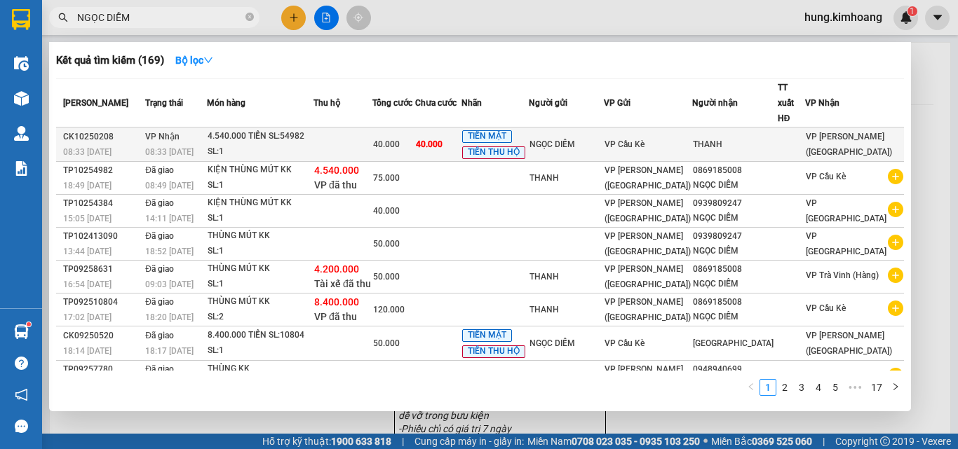
type input "NGỌC DIỄM"
click at [644, 140] on span "VP Cầu Kè" at bounding box center [624, 145] width 40 height 10
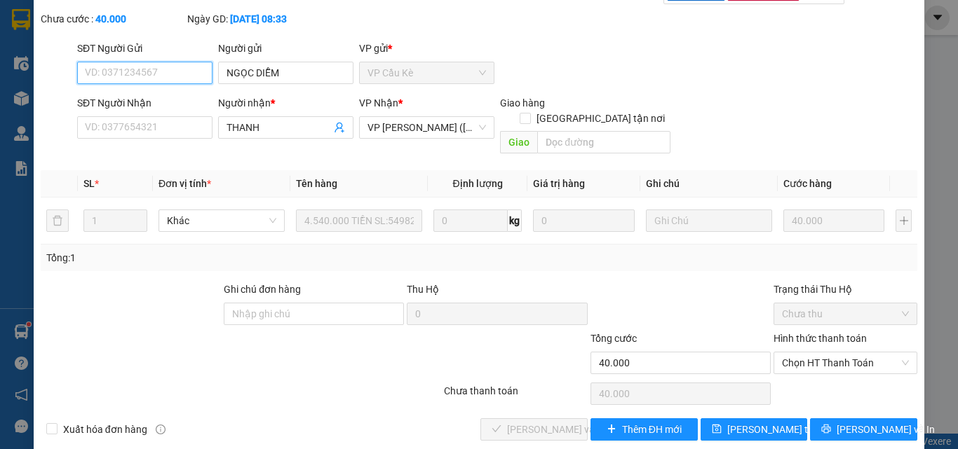
scroll to position [72, 0]
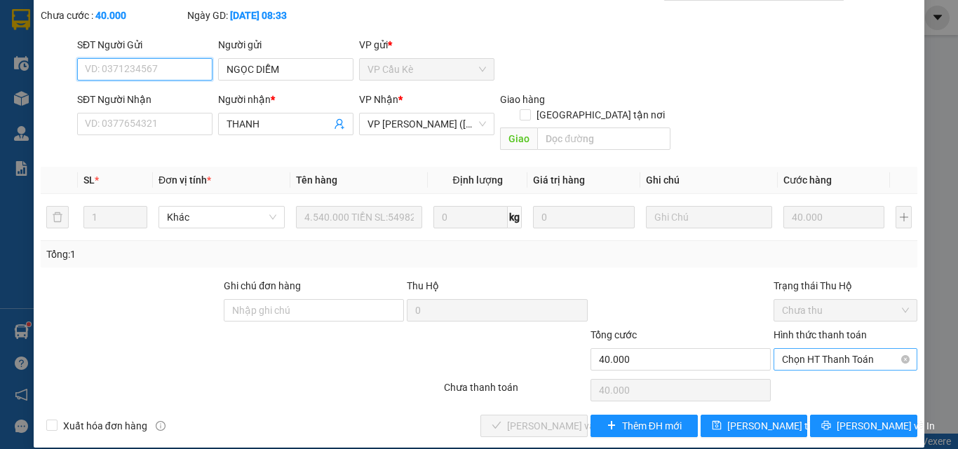
click at [826, 349] on span "Chọn HT Thanh Toán" at bounding box center [845, 359] width 127 height 21
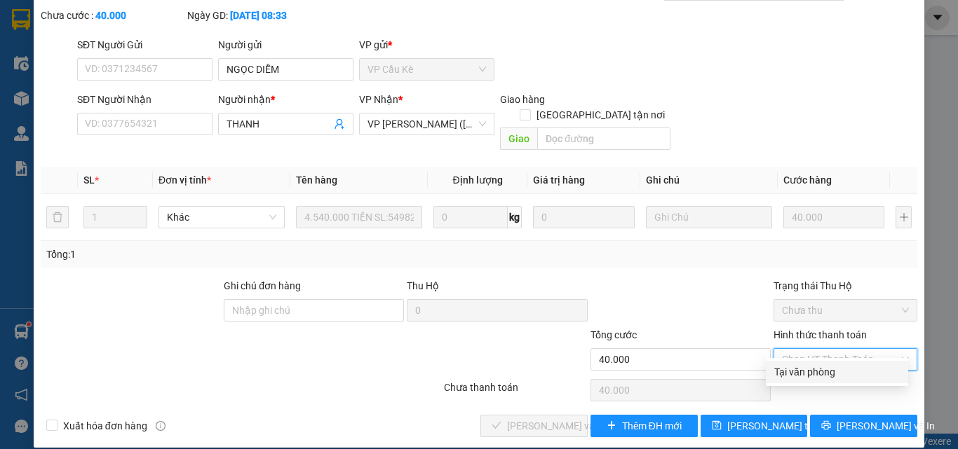
click at [818, 369] on div "Tại văn phòng" at bounding box center [836, 372] width 125 height 15
type input "0"
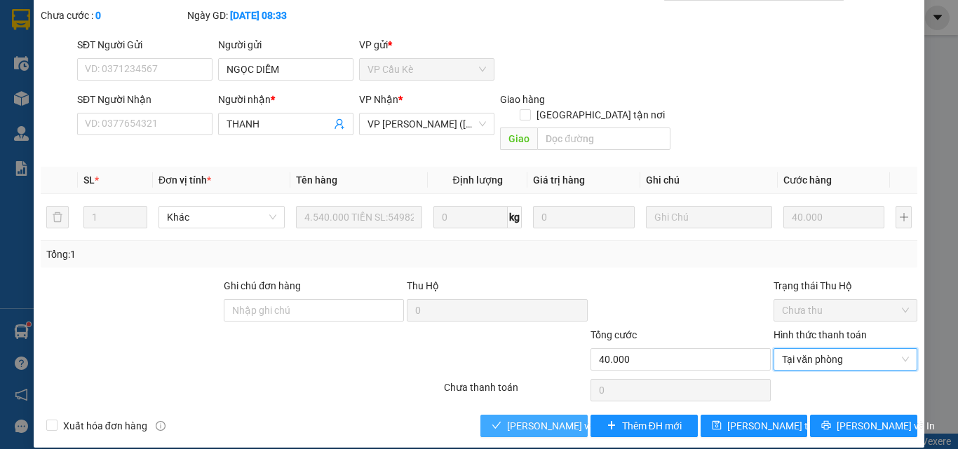
click at [548, 419] on span "[PERSON_NAME] và Giao hàng" at bounding box center [574, 426] width 135 height 15
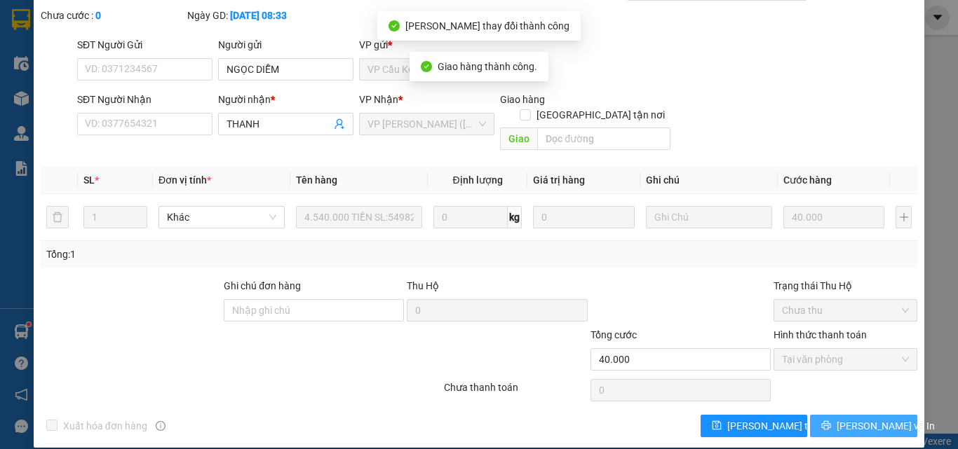
click at [879, 419] on span "[PERSON_NAME] và In" at bounding box center [885, 426] width 98 height 15
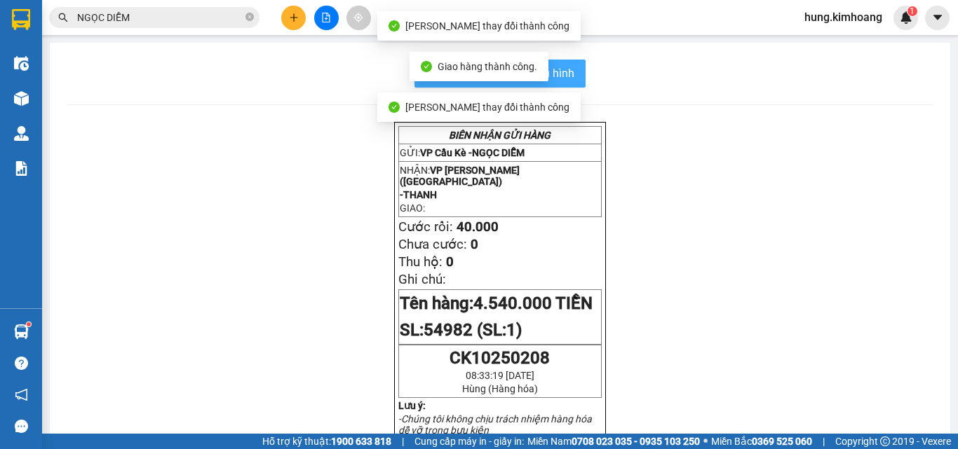
click at [568, 76] on span "In mẫu biên lai tự cấu hình" at bounding box center [508, 74] width 132 height 18
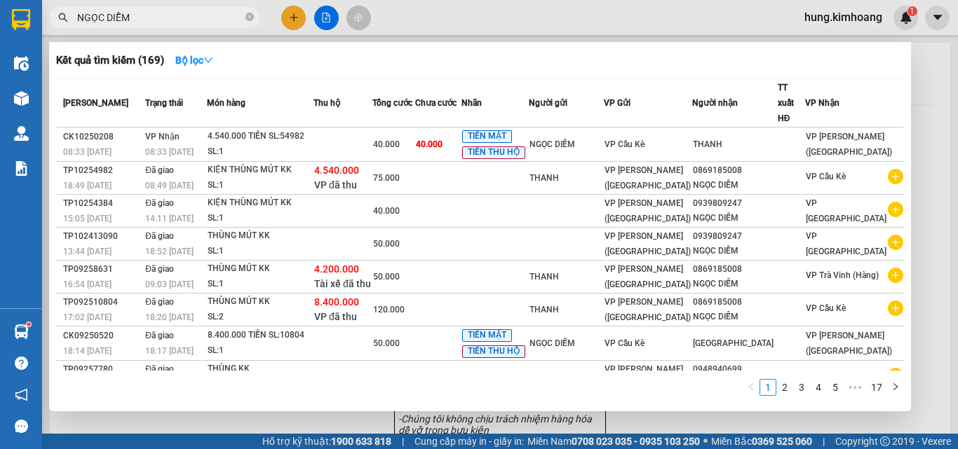
click at [180, 21] on input "NGỌC DIỄM" at bounding box center [159, 17] width 165 height 15
click at [176, 20] on input "NGỌC DIỄM" at bounding box center [159, 17] width 165 height 15
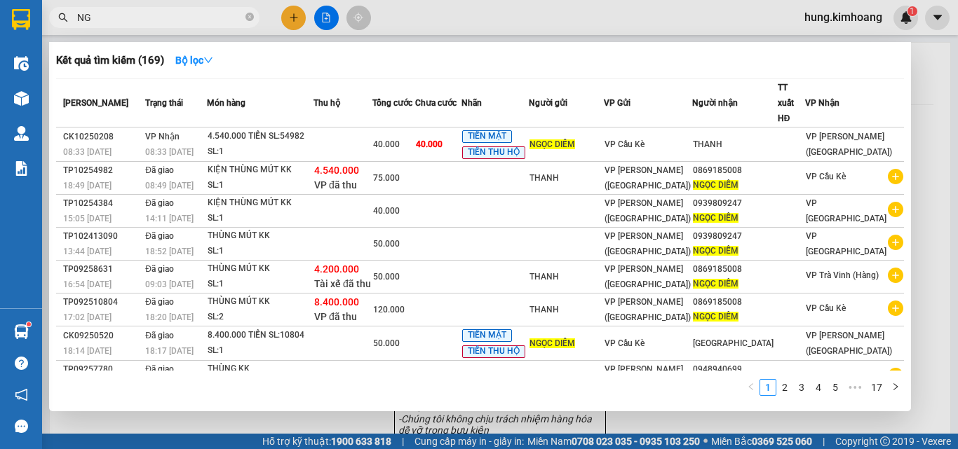
type input "N"
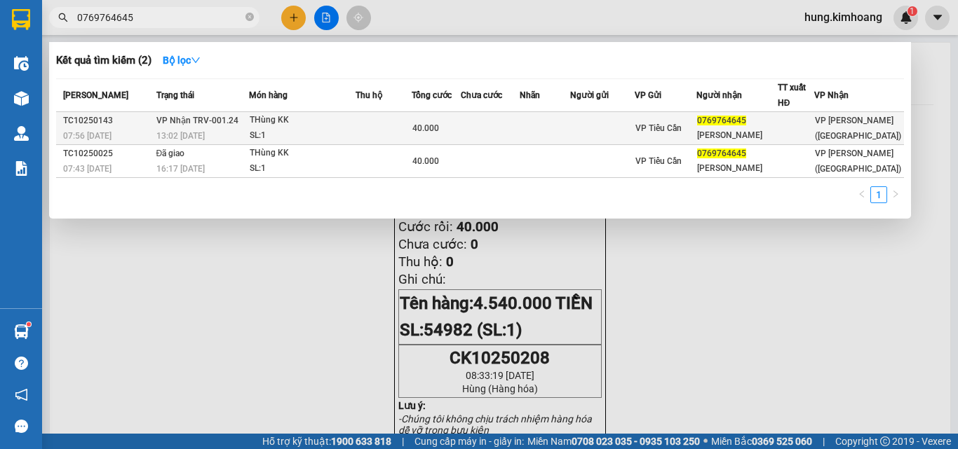
type input "0769764645"
click at [242, 116] on td "VP Nhận TRV-001.24 13:02 [DATE]" at bounding box center [201, 128] width 96 height 33
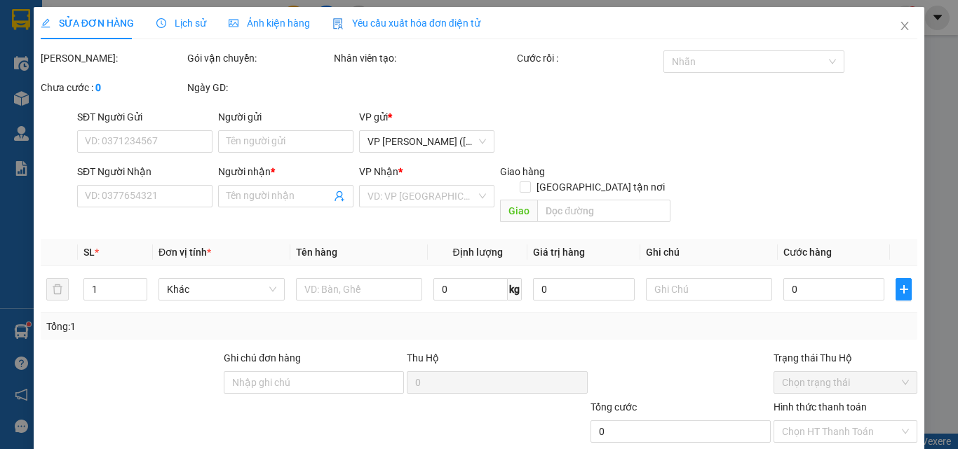
type input "0769764645"
type input "[PERSON_NAME]"
type input "40.000"
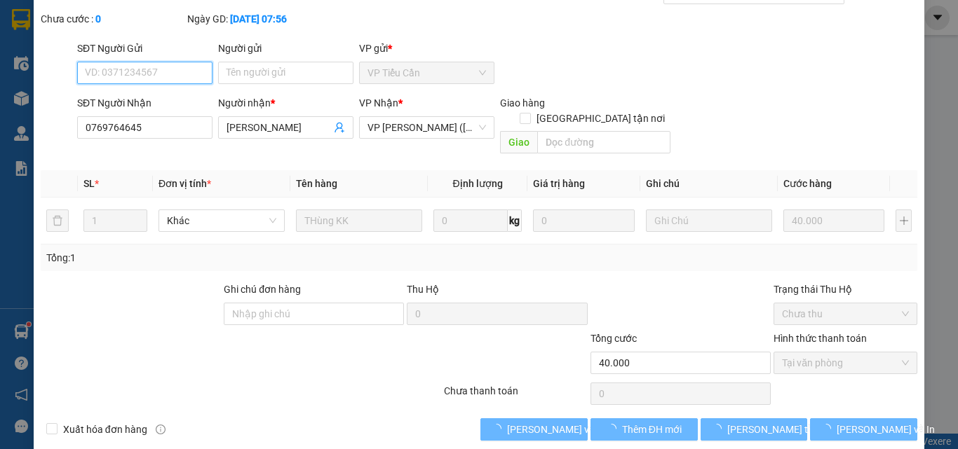
scroll to position [72, 0]
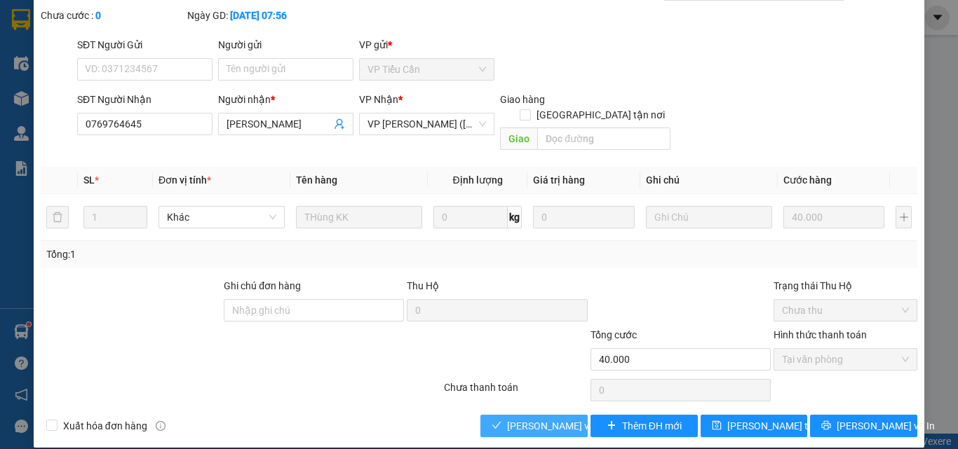
click at [555, 419] on span "[PERSON_NAME] và Giao hàng" at bounding box center [574, 426] width 135 height 15
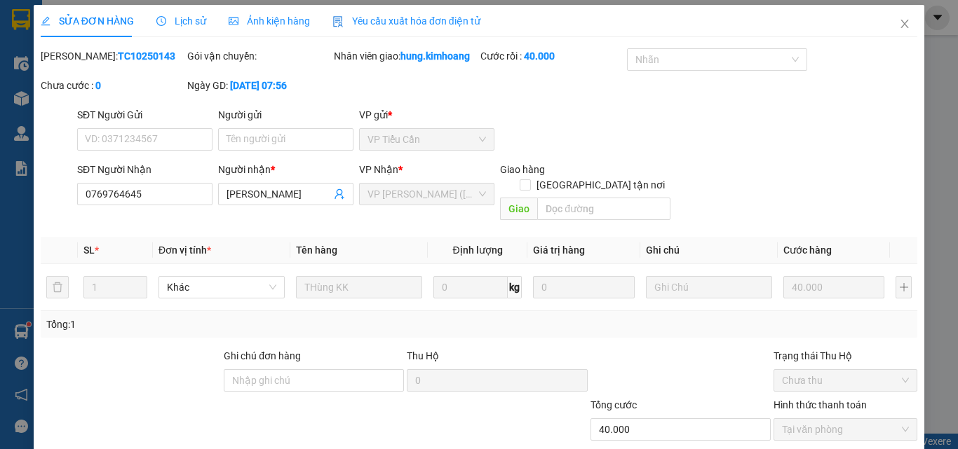
scroll to position [0, 0]
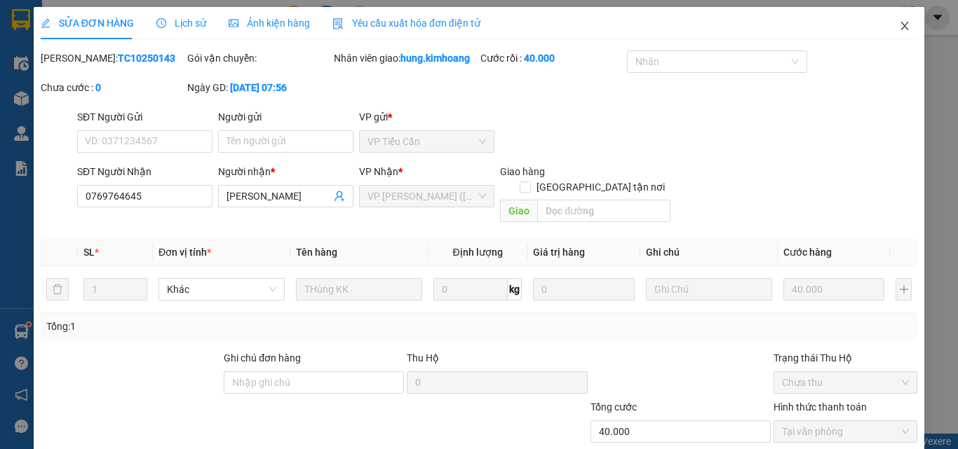
click at [902, 36] on span "Close" at bounding box center [904, 26] width 39 height 39
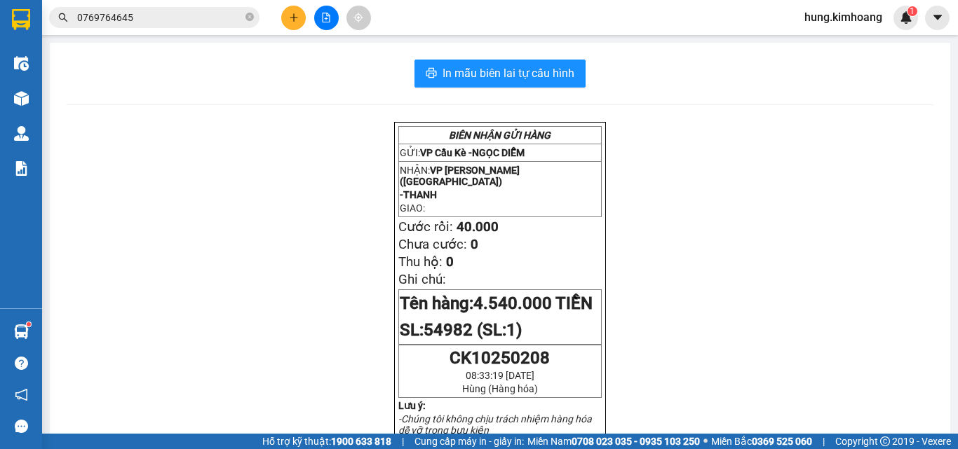
click at [276, 16] on div at bounding box center [325, 18] width 105 height 25
click at [283, 16] on button at bounding box center [293, 18] width 25 height 25
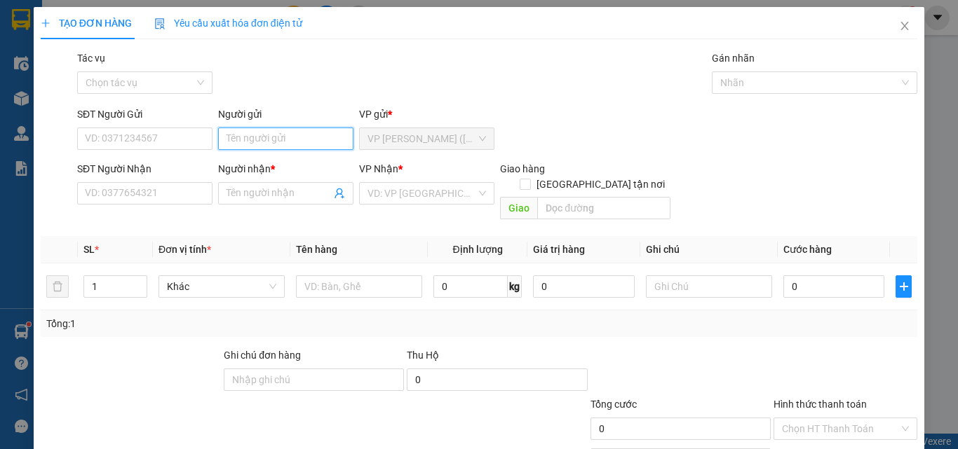
click at [240, 144] on input "Người gửi" at bounding box center [285, 139] width 135 height 22
type input "NHƯ"
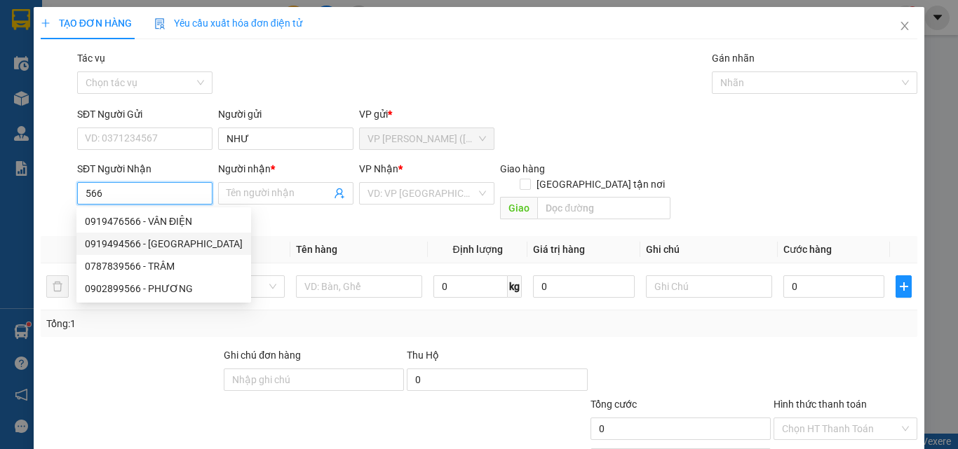
click at [189, 243] on div "0919494566 - [GEOGRAPHIC_DATA]" at bounding box center [164, 243] width 158 height 15
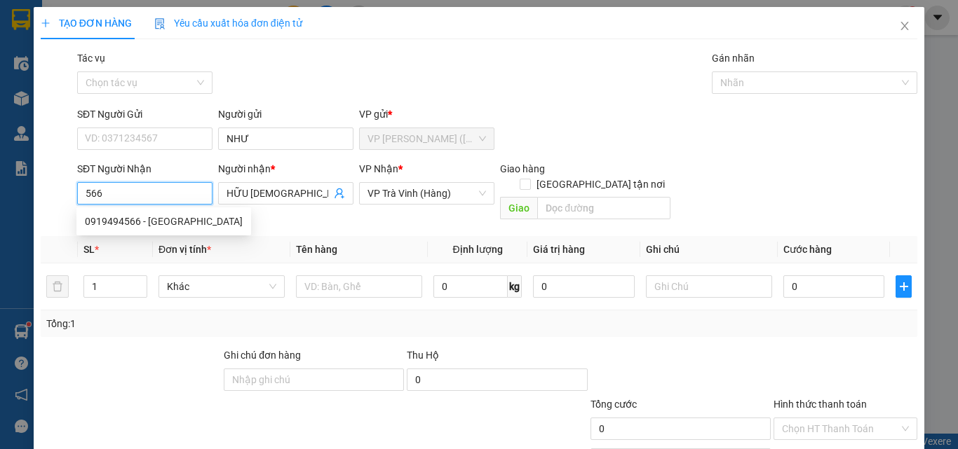
type input "0919494566"
type input "HỮU [DEMOGRAPHIC_DATA]"
type input "55.000"
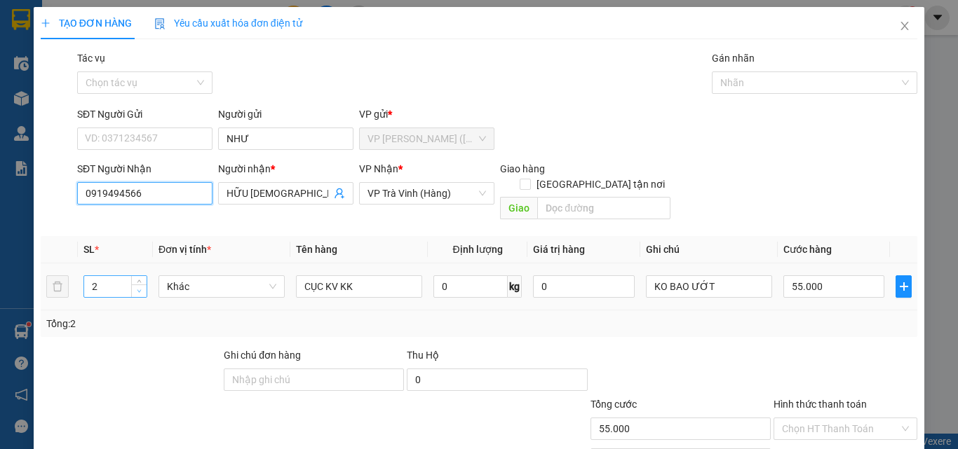
type input "0919494566"
click at [140, 285] on span "Decrease Value" at bounding box center [138, 291] width 15 height 13
type input "1"
click at [819, 281] on input "55.000" at bounding box center [833, 287] width 101 height 22
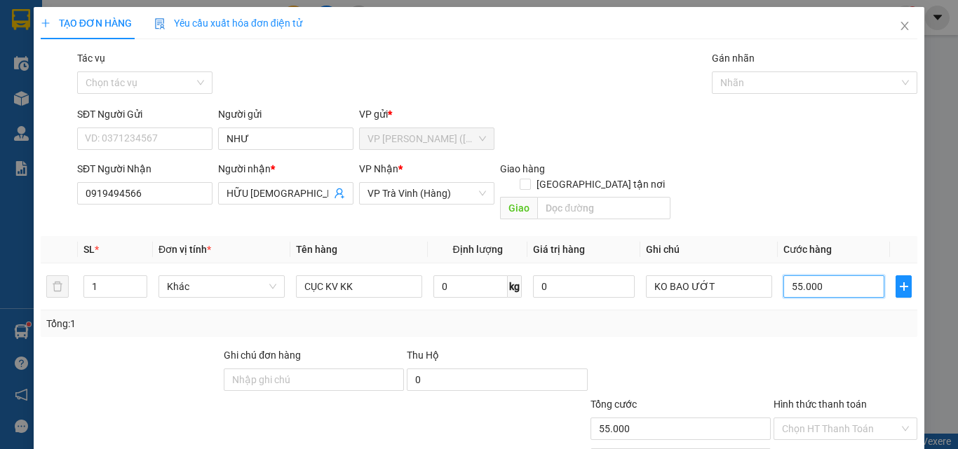
type input "3"
type input "35"
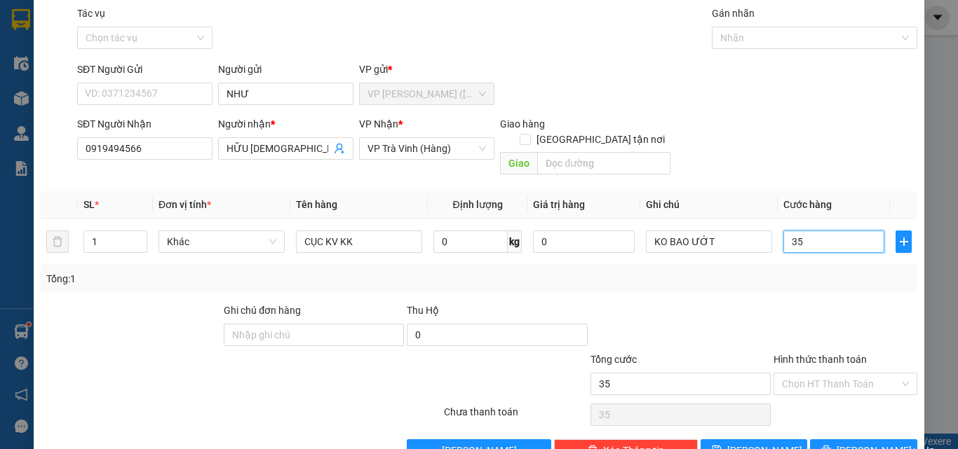
scroll to position [69, 0]
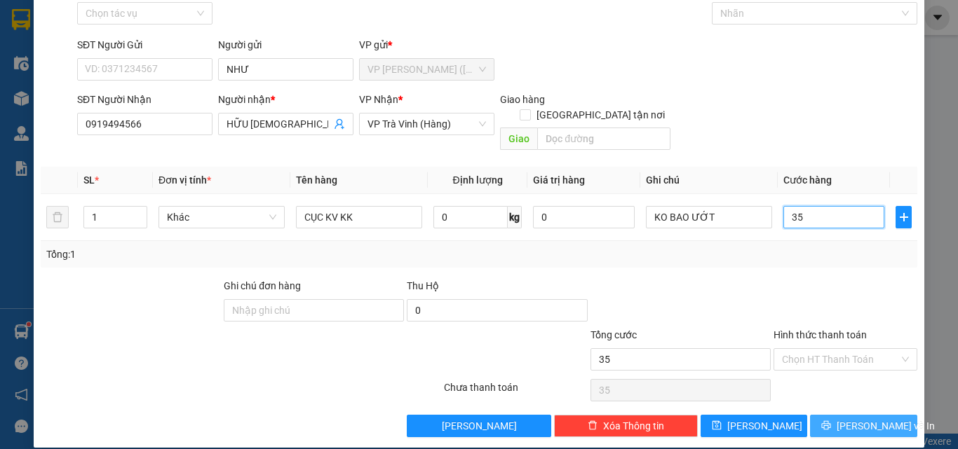
type input "35"
type input "35.000"
click at [860, 419] on span "[PERSON_NAME] và In" at bounding box center [885, 426] width 98 height 15
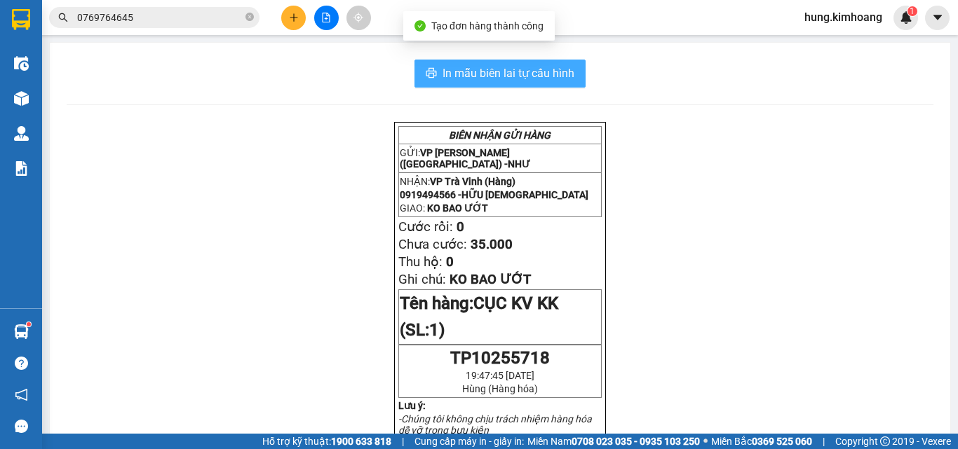
click at [546, 72] on span "In mẫu biên lai tự cấu hình" at bounding box center [508, 74] width 132 height 18
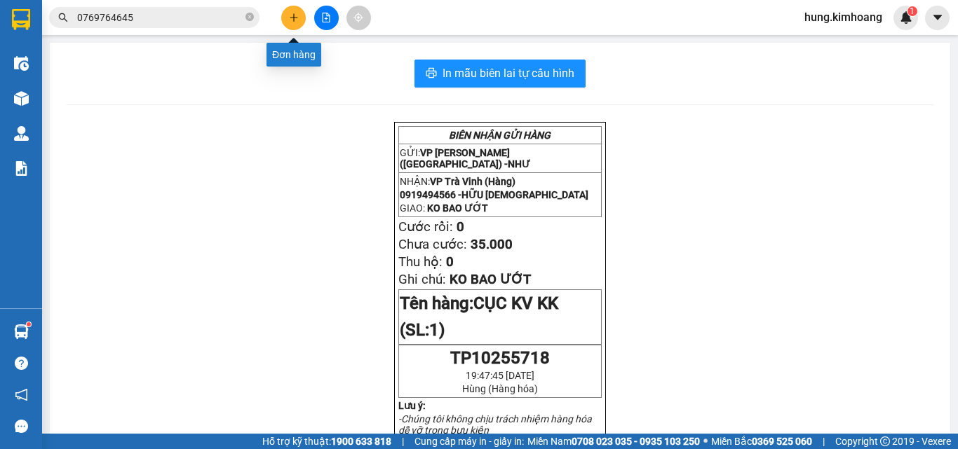
click at [291, 13] on icon "plus" at bounding box center [294, 18] width 10 height 10
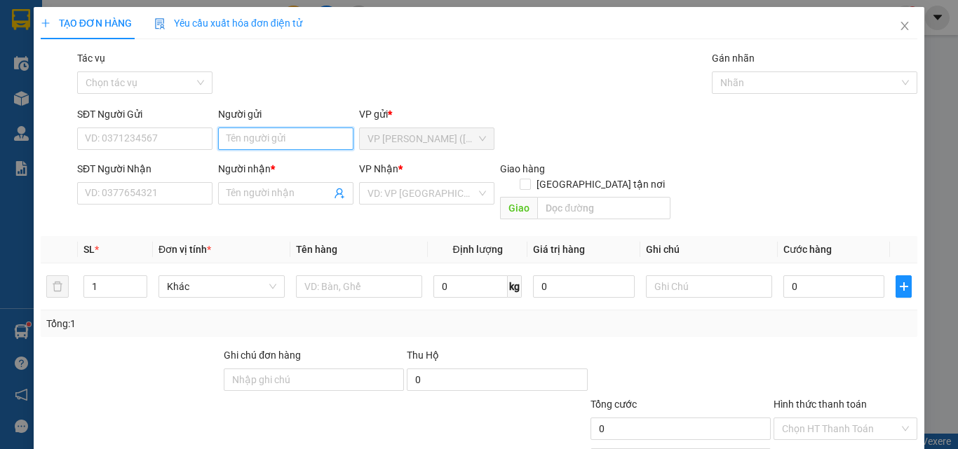
click at [239, 139] on input "Người gửi" at bounding box center [285, 139] width 135 height 22
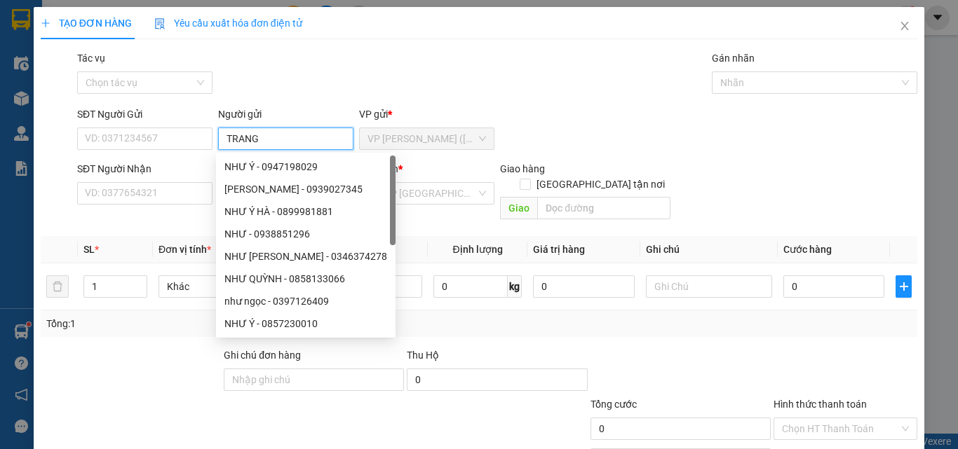
type input "TRANG"
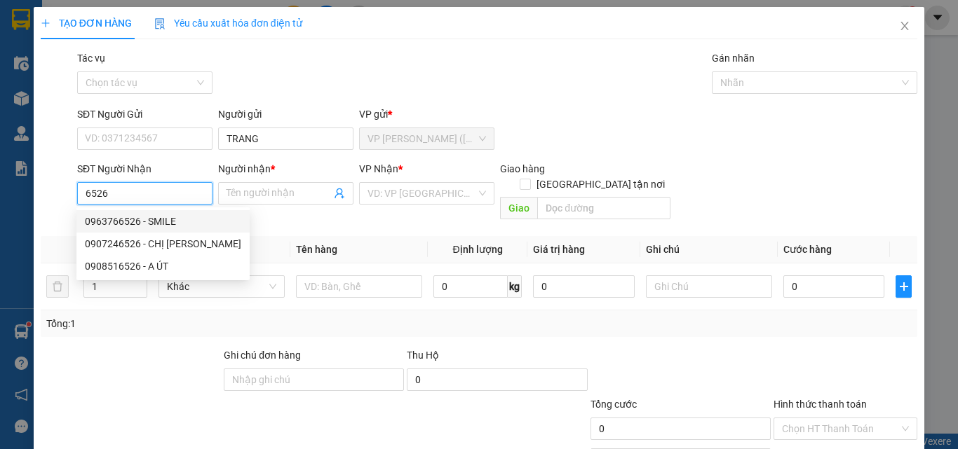
click at [141, 197] on input "6526" at bounding box center [144, 193] width 135 height 22
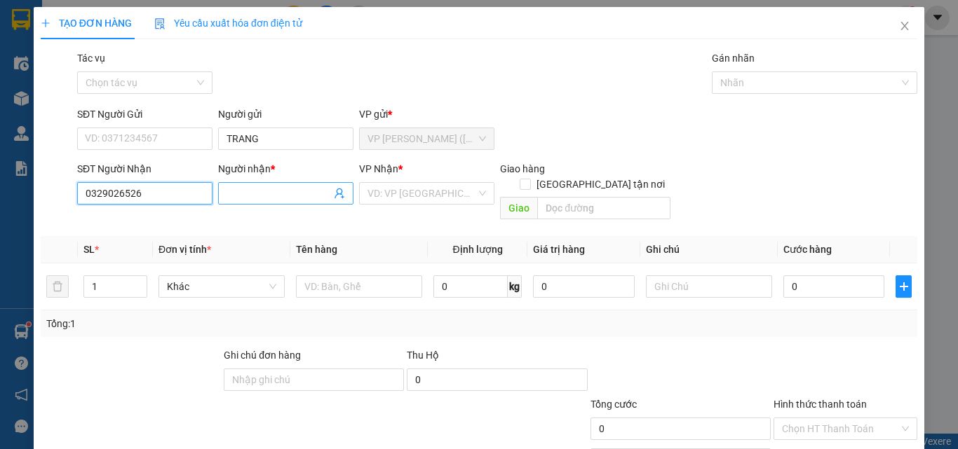
type input "0329026526"
click at [232, 196] on input "Người nhận *" at bounding box center [278, 193] width 104 height 15
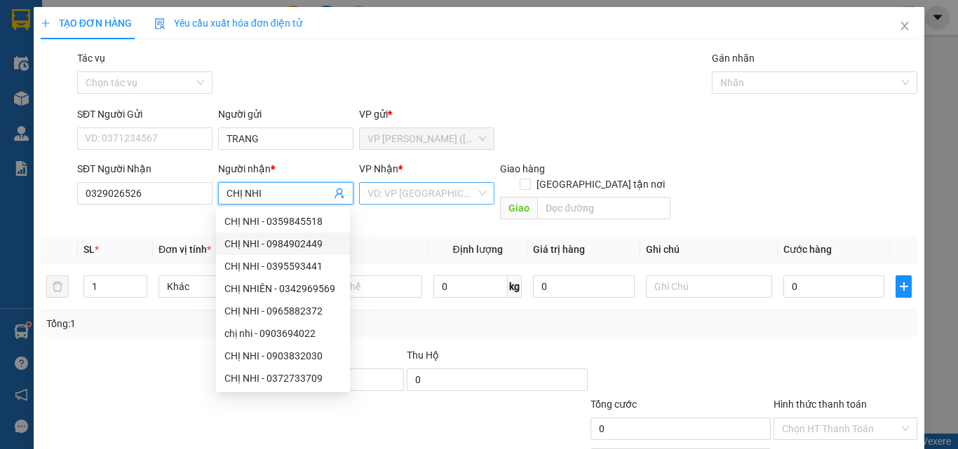
type input "CHỊ NHI"
click at [403, 195] on input "search" at bounding box center [421, 193] width 109 height 21
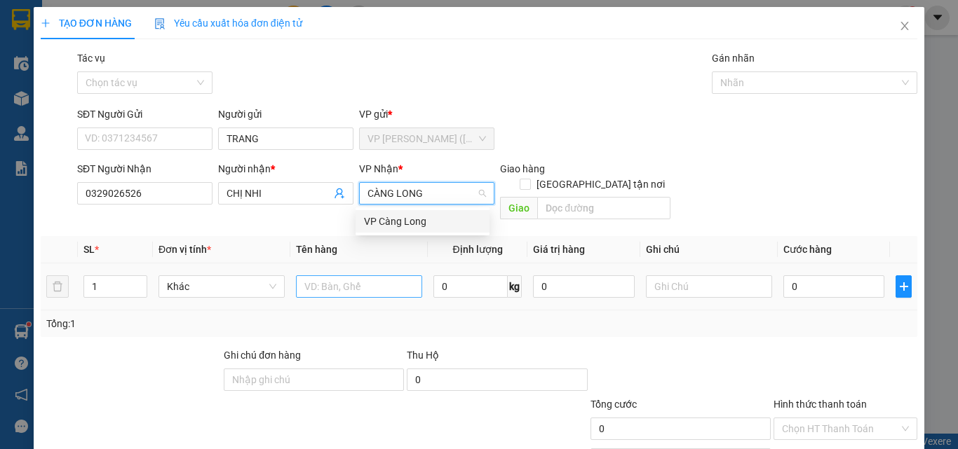
type input "CÀNG LONG"
click at [393, 277] on input "text" at bounding box center [359, 287] width 126 height 22
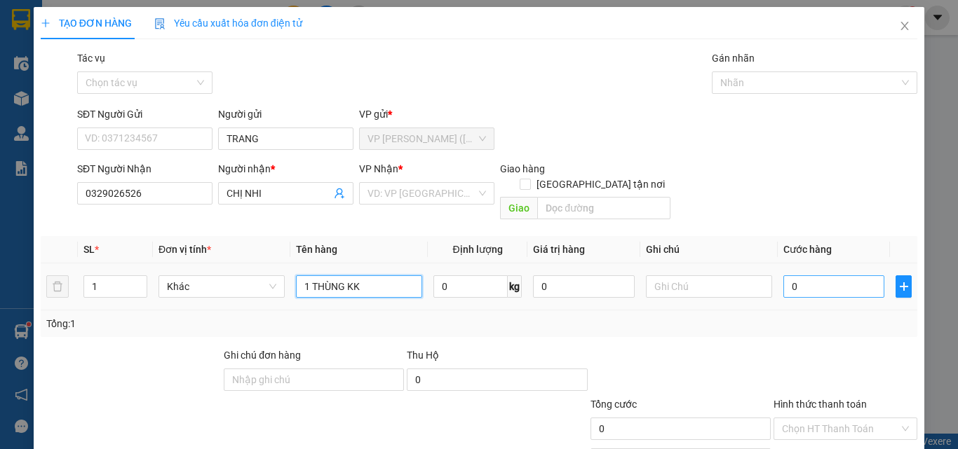
type input "1 THÙNG KK"
click at [854, 276] on input "0" at bounding box center [833, 287] width 101 height 22
type input "5"
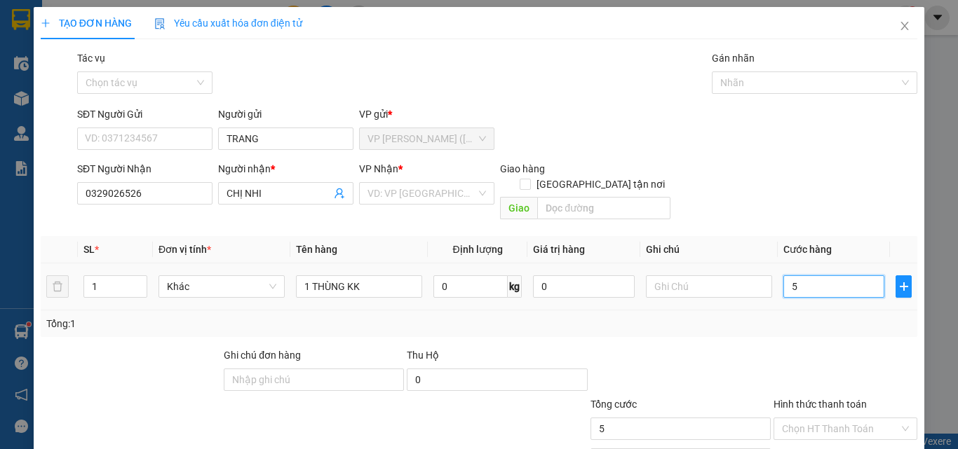
type input "50"
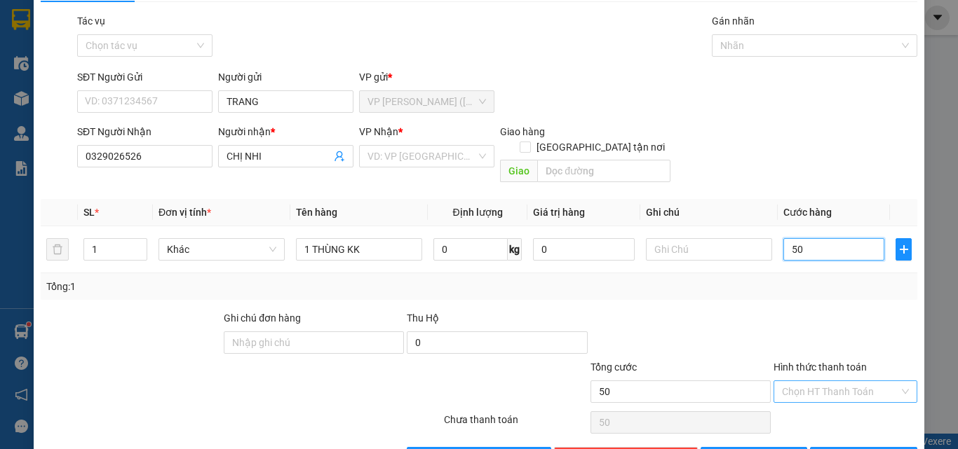
scroll to position [69, 0]
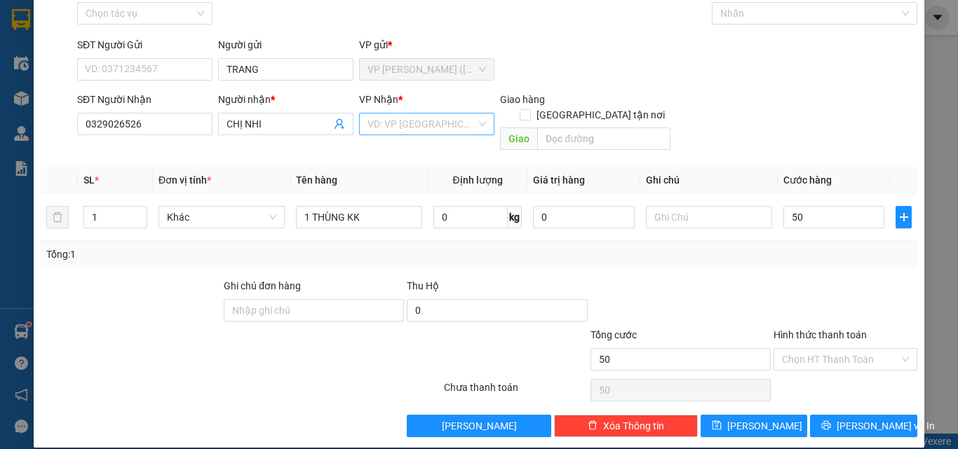
type input "50.000"
click at [376, 119] on input "search" at bounding box center [421, 124] width 109 height 21
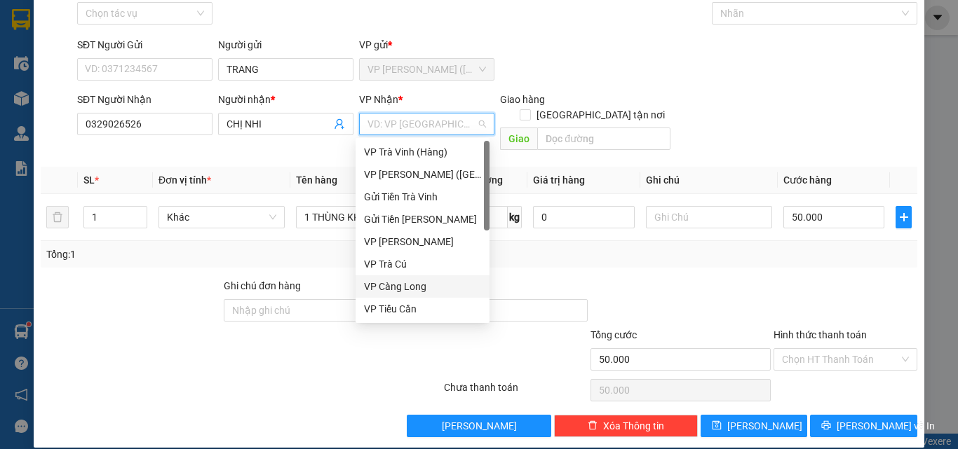
click at [434, 280] on div "VP Càng Long" at bounding box center [422, 286] width 117 height 15
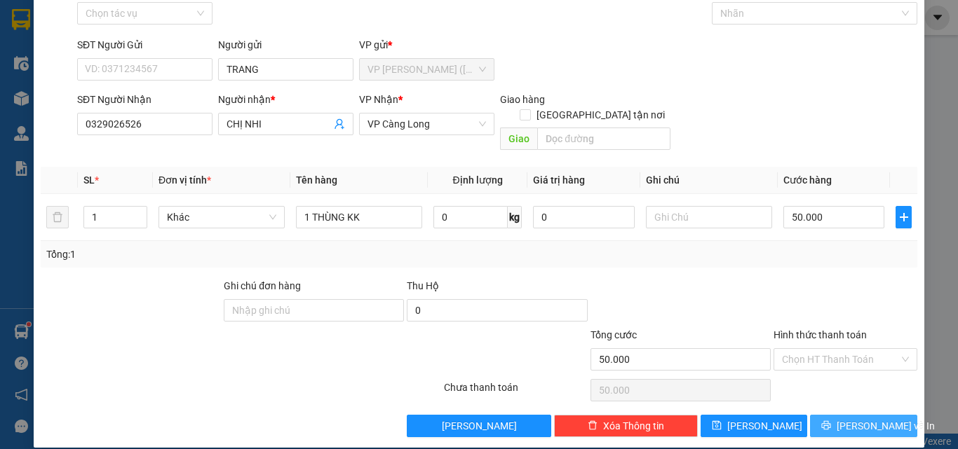
click at [831, 421] on icon "printer" at bounding box center [826, 426] width 10 height 10
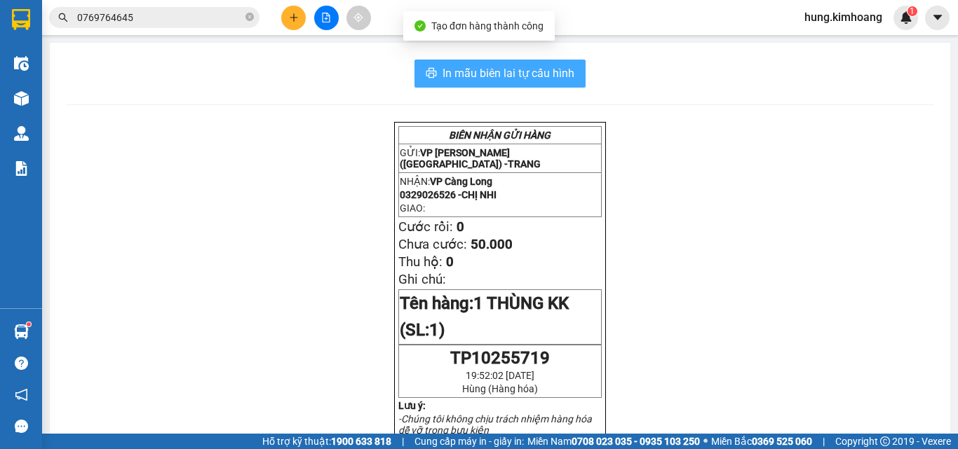
click at [542, 69] on span "In mẫu biên lai tự cấu hình" at bounding box center [508, 74] width 132 height 18
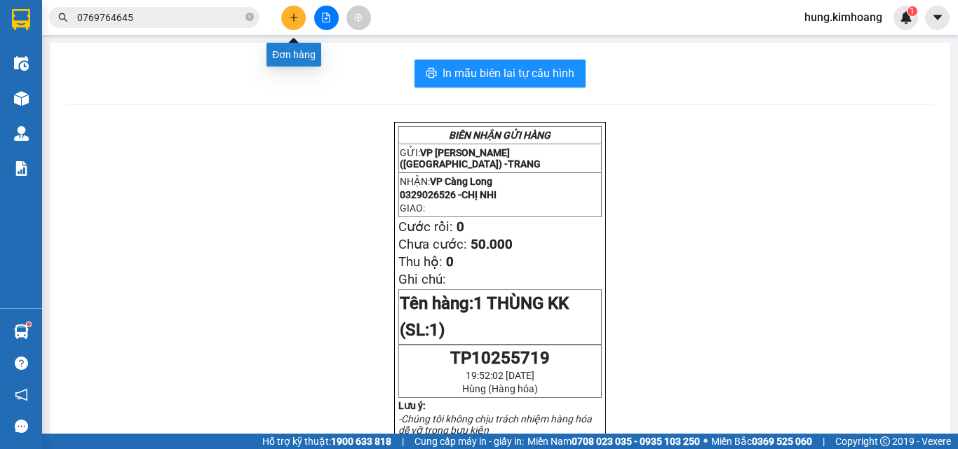
click at [297, 14] on icon "plus" at bounding box center [294, 18] width 10 height 10
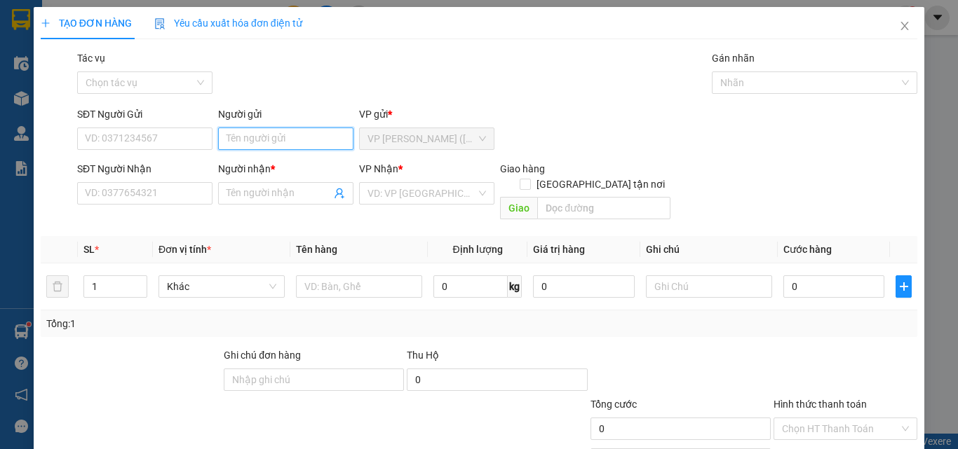
click at [248, 136] on input "Người gửi" at bounding box center [285, 139] width 135 height 22
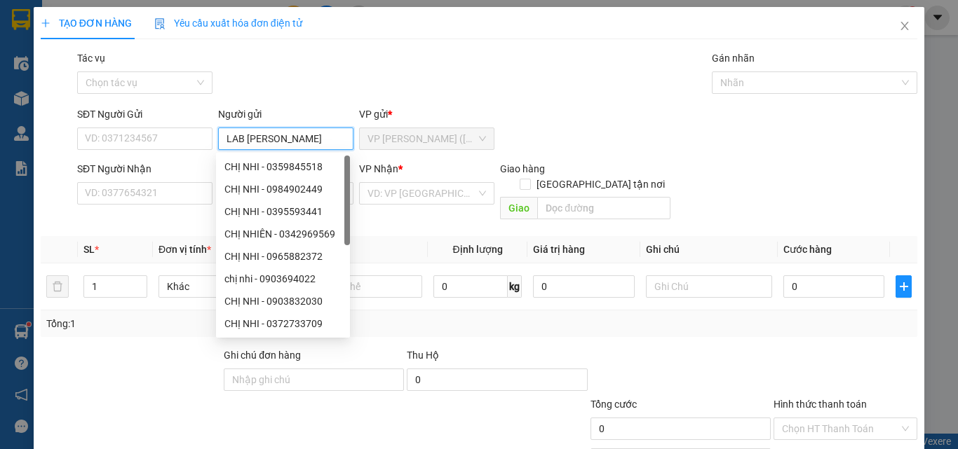
type input "LAB [PERSON_NAME]"
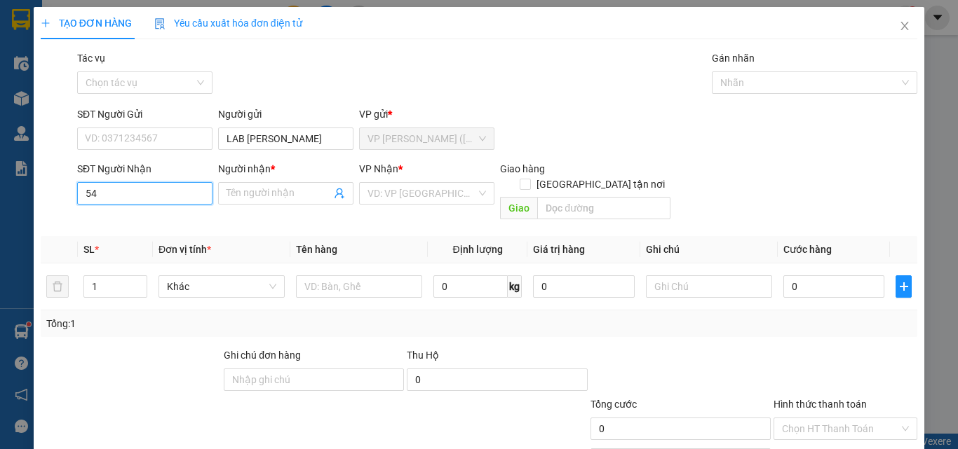
type input "544"
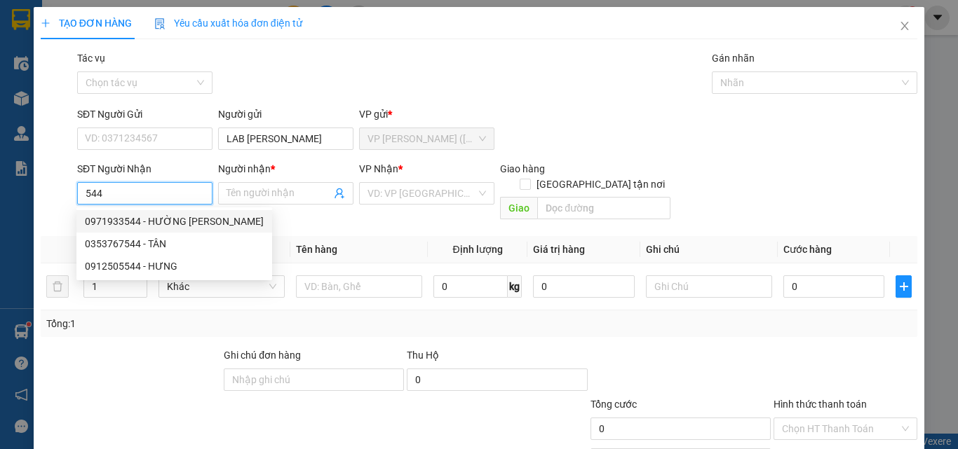
click at [146, 194] on input "544" at bounding box center [144, 193] width 135 height 22
click at [151, 223] on div "02943865444 - BS TIỀM" at bounding box center [143, 221] width 117 height 15
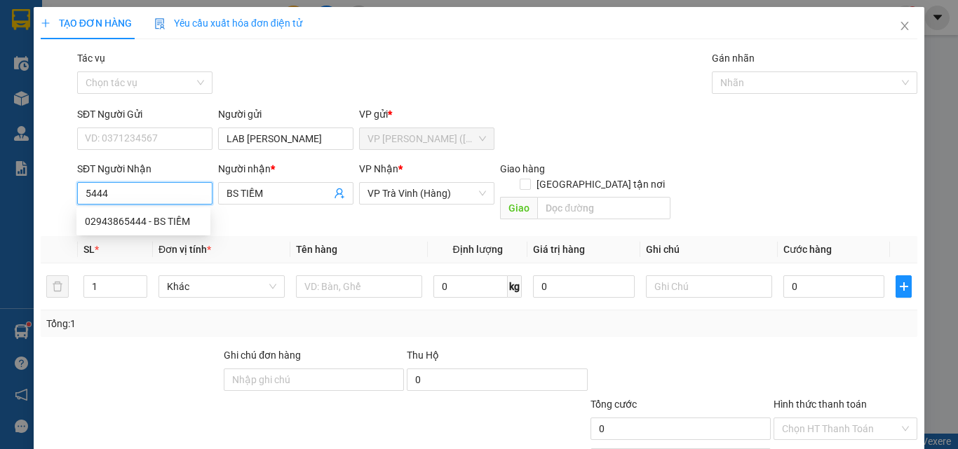
type input "02943865444"
type input "BS TIỀM"
type input "20.000"
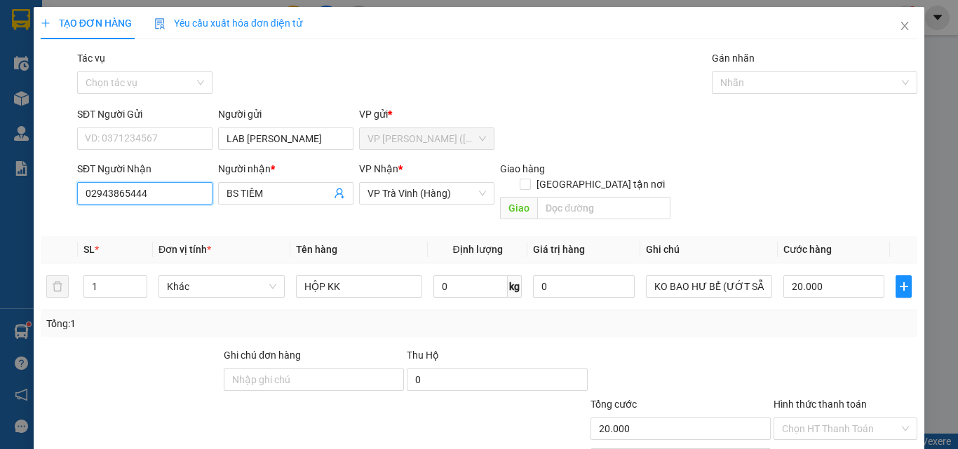
scroll to position [69, 0]
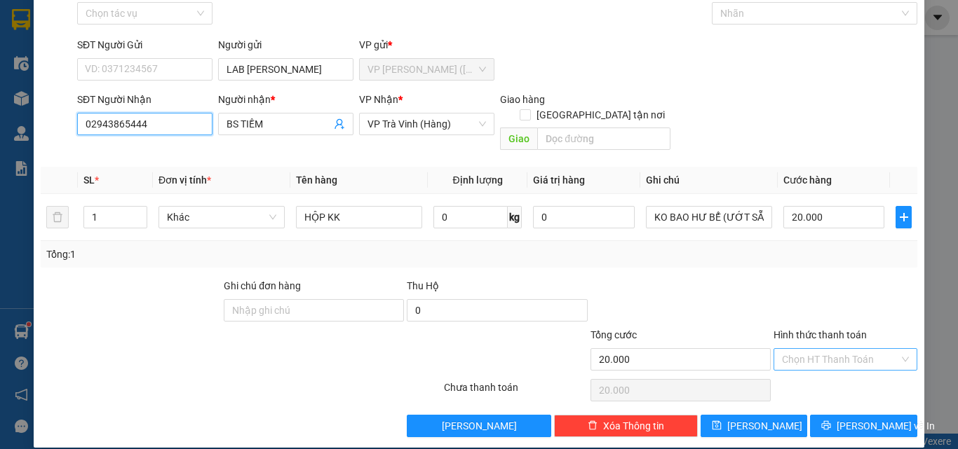
type input "02943865444"
click at [824, 349] on input "Hình thức thanh toán" at bounding box center [840, 359] width 117 height 21
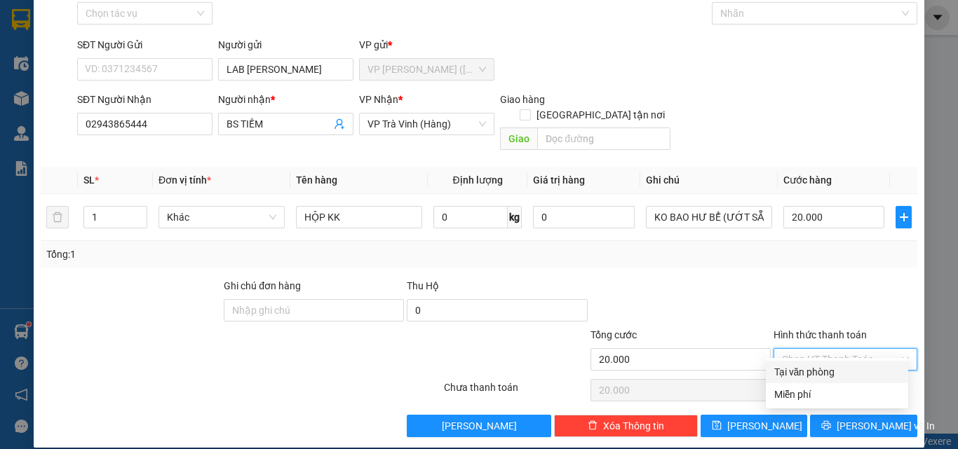
click at [830, 368] on div "Tại văn phòng" at bounding box center [836, 372] width 125 height 15
type input "0"
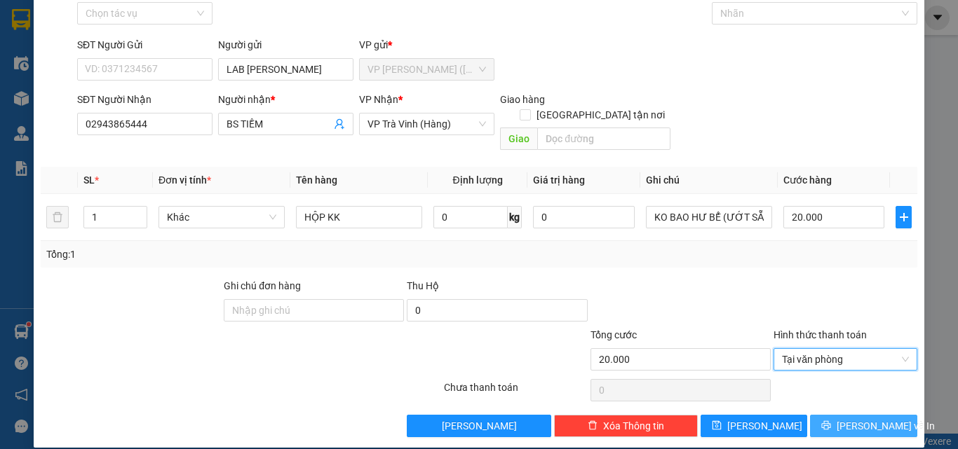
click at [890, 415] on button "[PERSON_NAME] và In" at bounding box center [863, 426] width 107 height 22
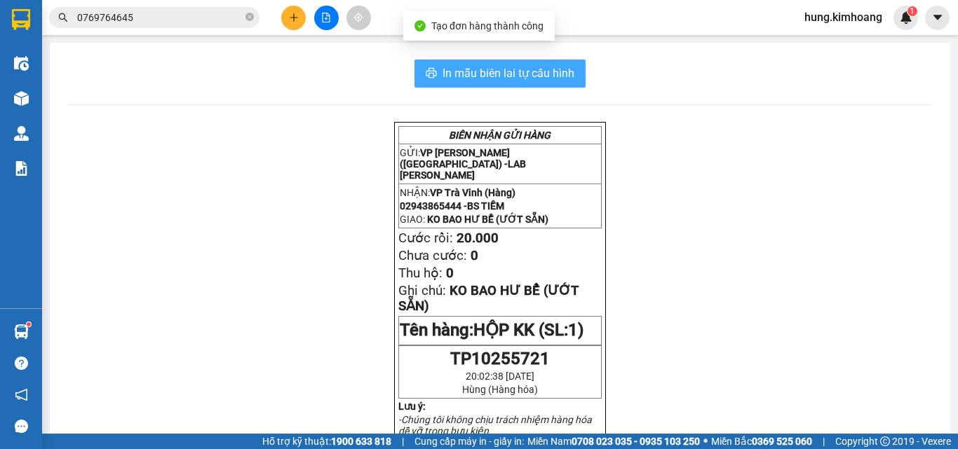
click at [563, 73] on span "In mẫu biên lai tự cấu hình" at bounding box center [508, 74] width 132 height 18
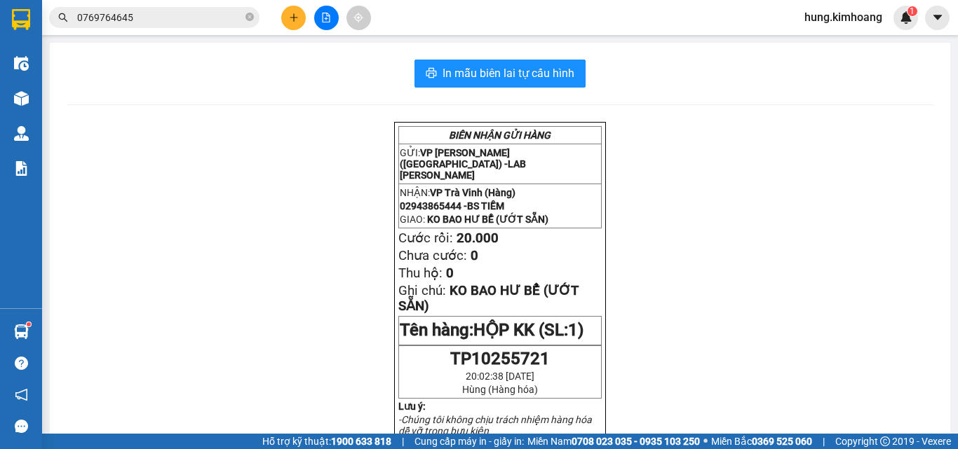
click at [957, 8] on div "Kết quả tìm kiếm ( 2 ) Bộ lọc Mã ĐH Trạng thái Món hàng Thu hộ Tổng cước Chưa c…" at bounding box center [479, 17] width 958 height 35
click at [288, 13] on button at bounding box center [293, 18] width 25 height 25
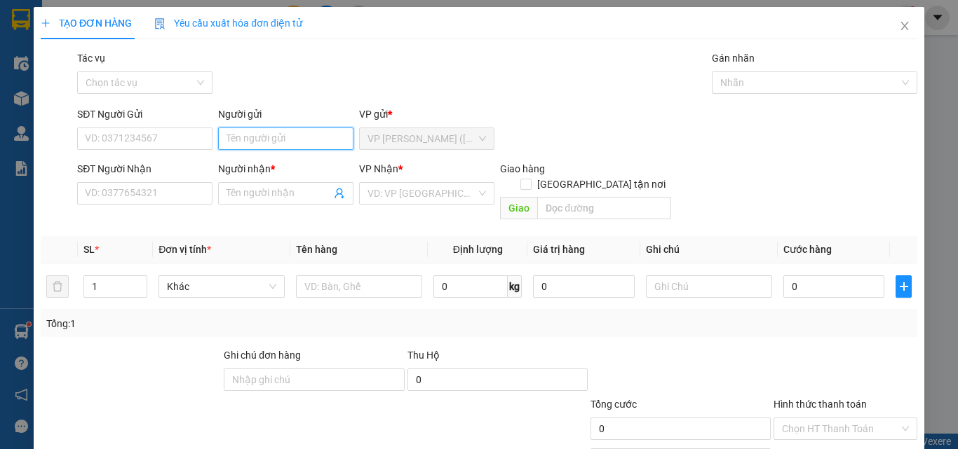
drag, startPoint x: 271, startPoint y: 138, endPoint x: 262, endPoint y: 138, distance: 9.8
click at [269, 138] on input "Người gửi" at bounding box center [285, 139] width 135 height 22
type input "HIẾU"
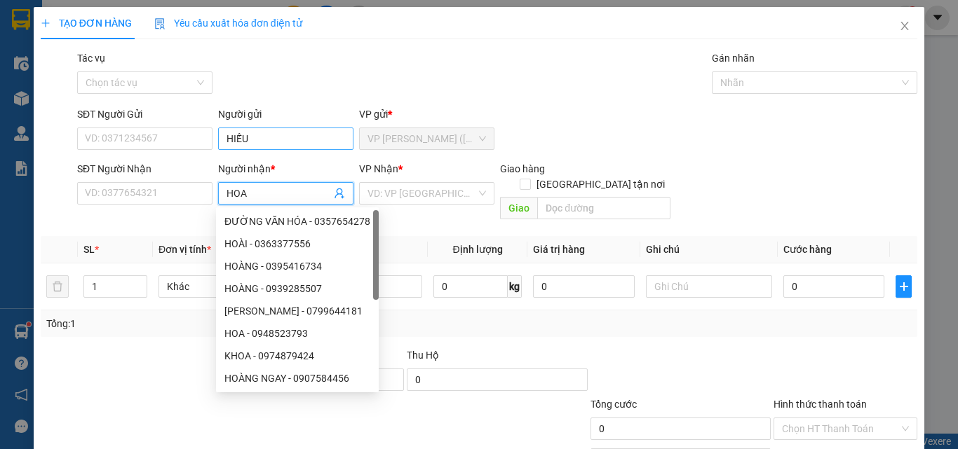
type input "HOA"
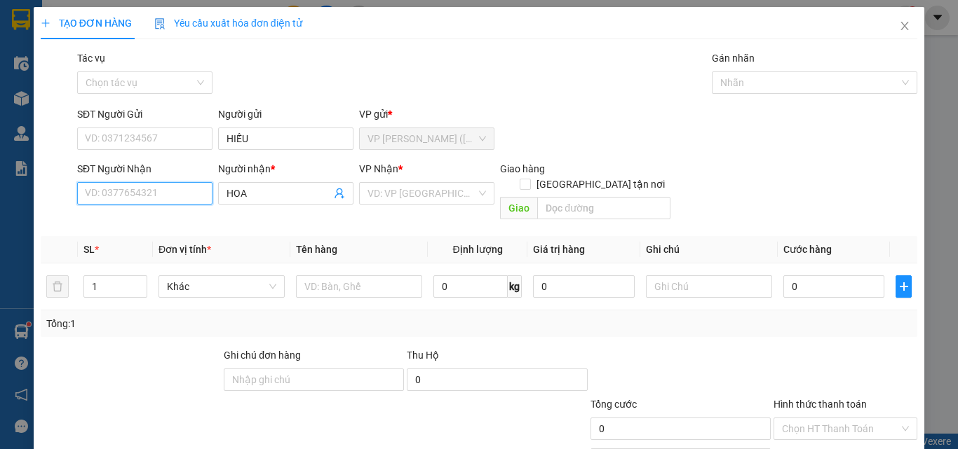
click at [140, 193] on input "SĐT Người Nhận" at bounding box center [144, 193] width 135 height 22
click at [397, 197] on input "search" at bounding box center [421, 193] width 109 height 21
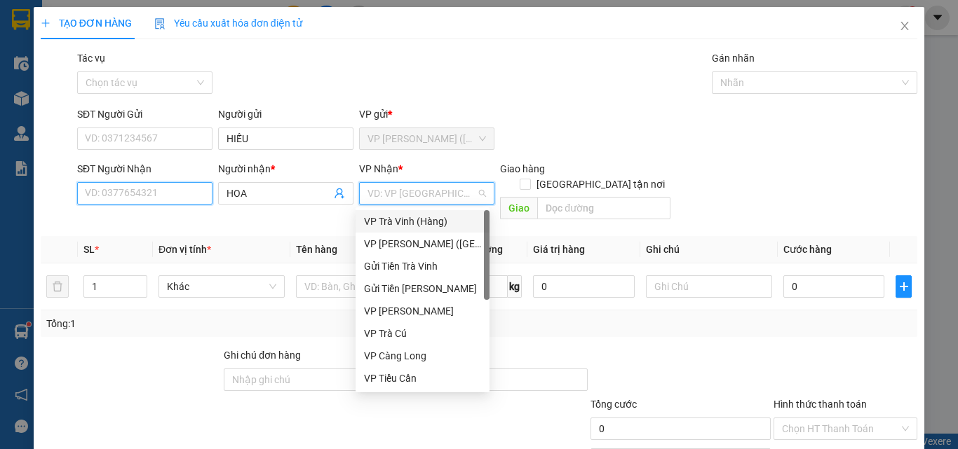
click at [177, 191] on input "SĐT Người Nhận" at bounding box center [144, 193] width 135 height 22
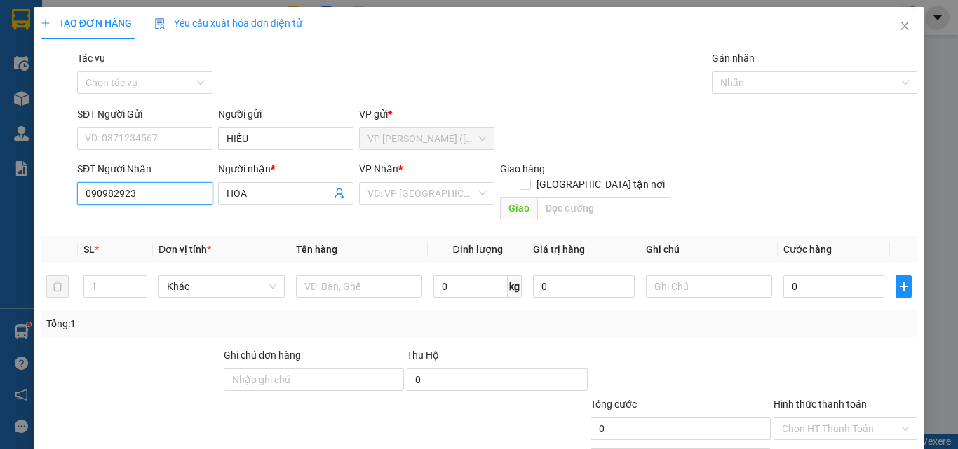
type input "0909829231"
click at [161, 217] on div "0909829231 - HOA" at bounding box center [143, 221] width 117 height 15
type input "30.000"
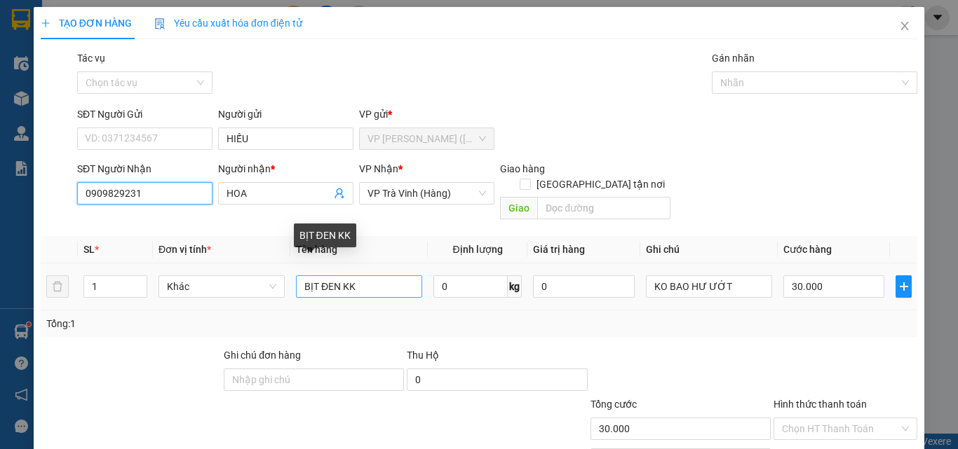
type input "0909829231"
drag, startPoint x: 398, startPoint y: 275, endPoint x: 272, endPoint y: 306, distance: 129.2
click at [272, 306] on div "SL * Đơn vị tính * Tên hàng Định lượng Giá trị hàng Ghi chú Cước hàng 1 Khác BỊ…" at bounding box center [479, 286] width 876 height 101
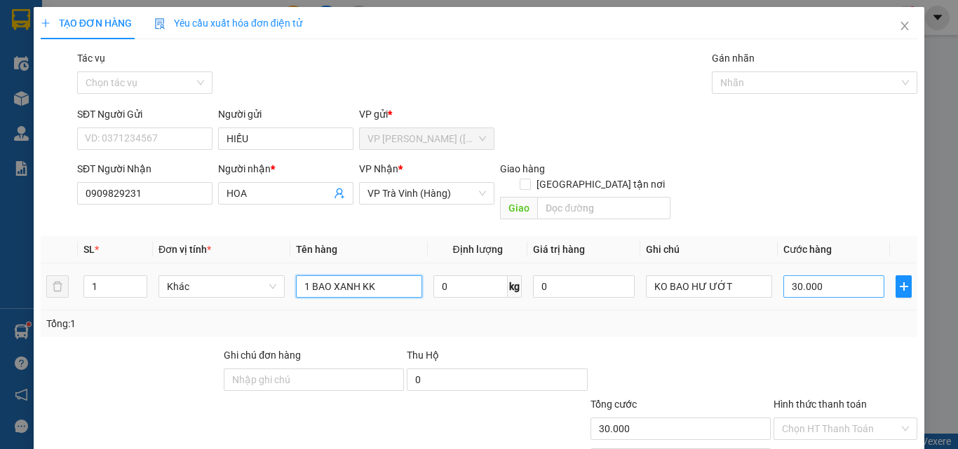
type input "1 BAO XANH KK"
click at [813, 276] on input "30.000" at bounding box center [833, 287] width 101 height 22
type input "3"
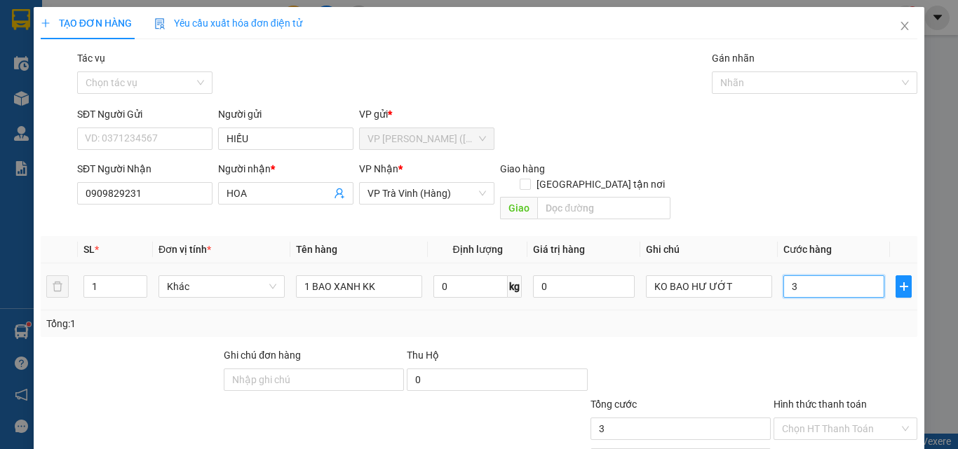
type input "35"
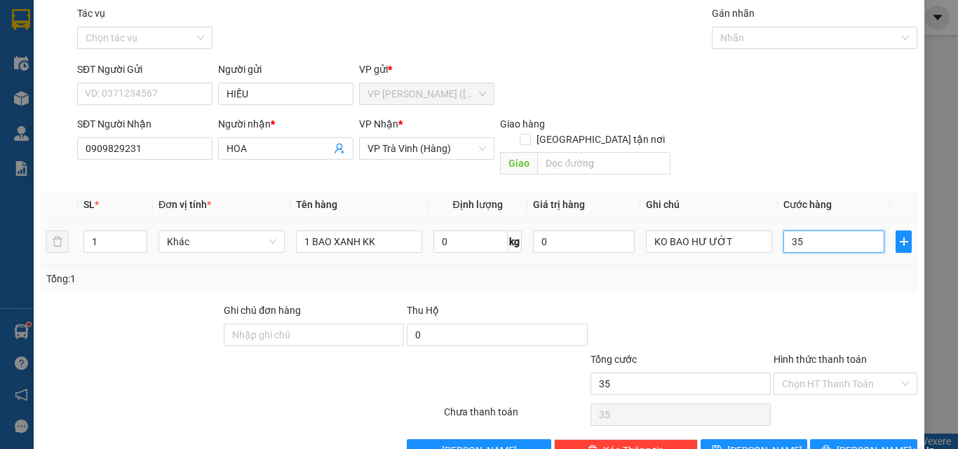
scroll to position [69, 0]
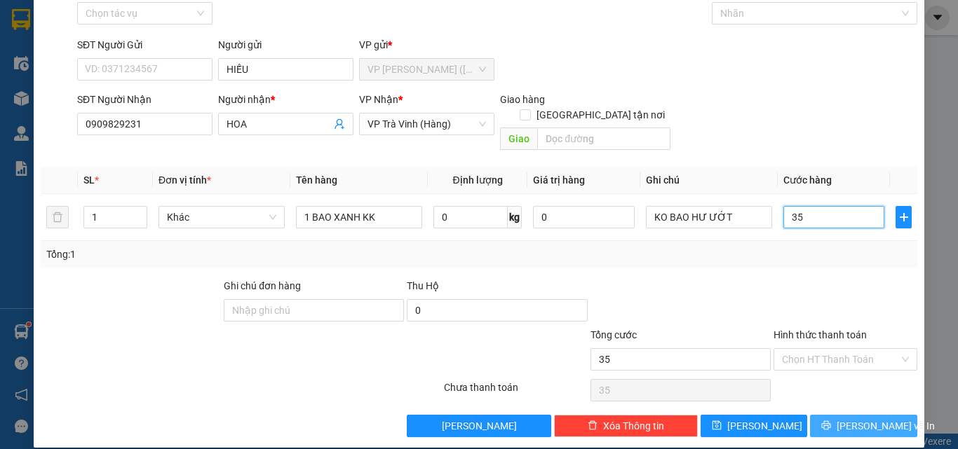
type input "35"
type input "35.000"
click at [860, 415] on button "[PERSON_NAME] và In" at bounding box center [863, 426] width 107 height 22
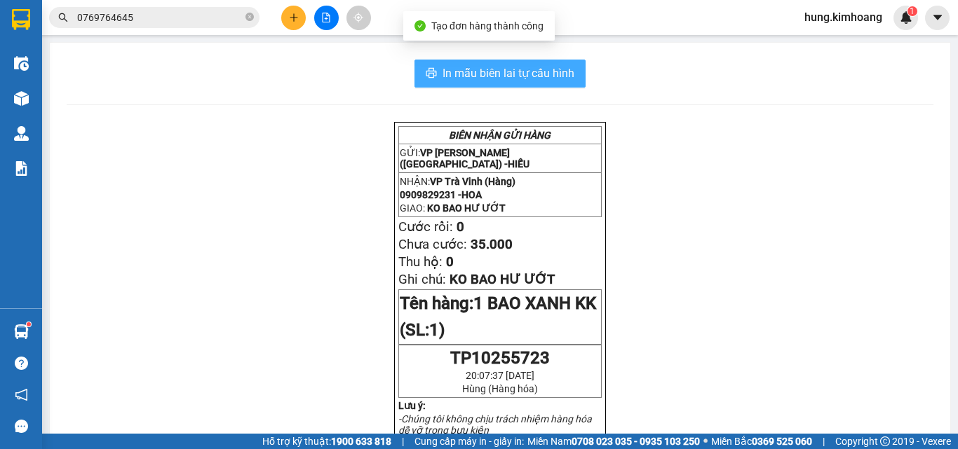
click at [566, 67] on span "In mẫu biên lai tự cấu hình" at bounding box center [508, 74] width 132 height 18
